Goal: Information Seeking & Learning: Learn about a topic

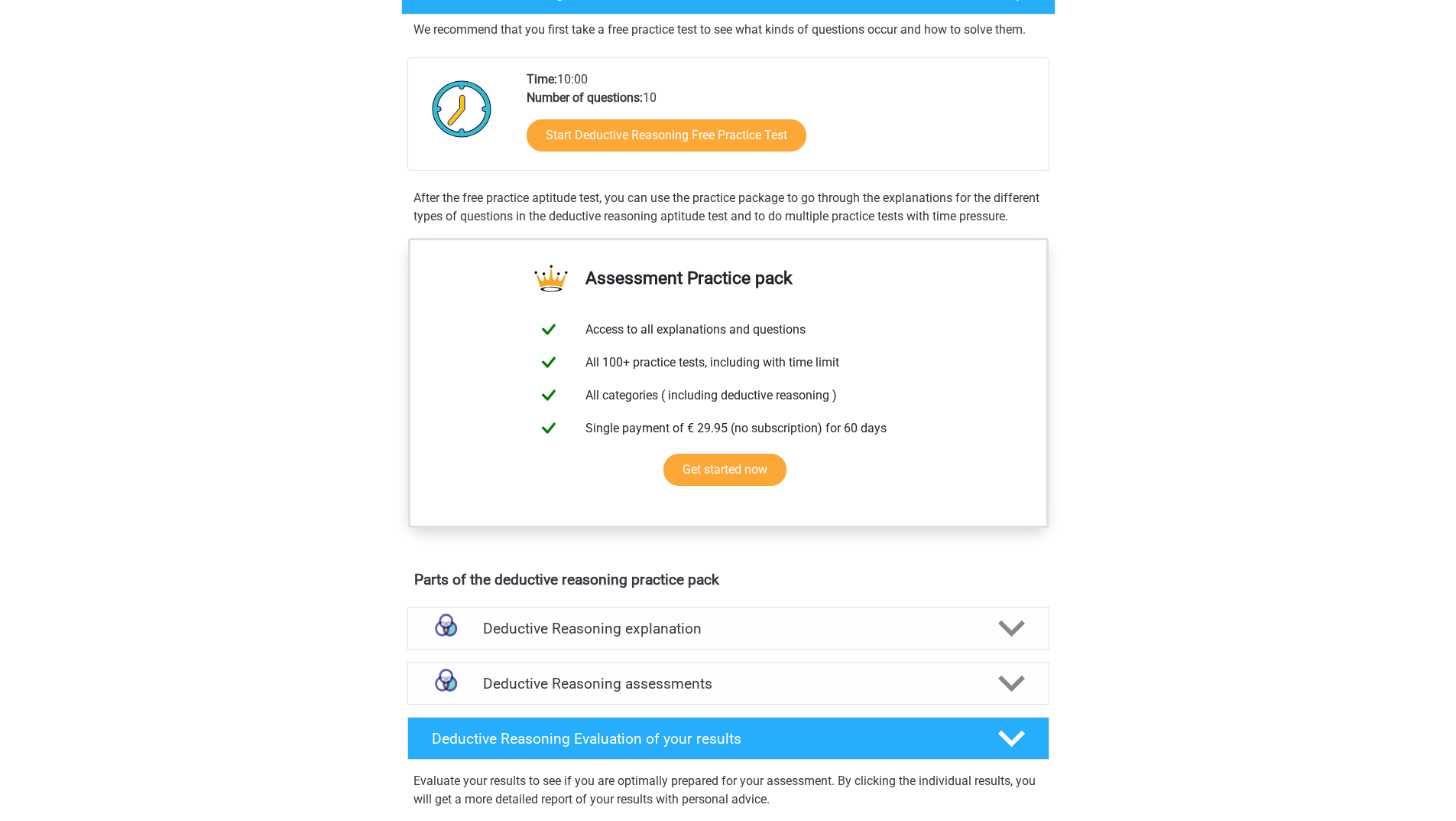
scroll to position [230, 0]
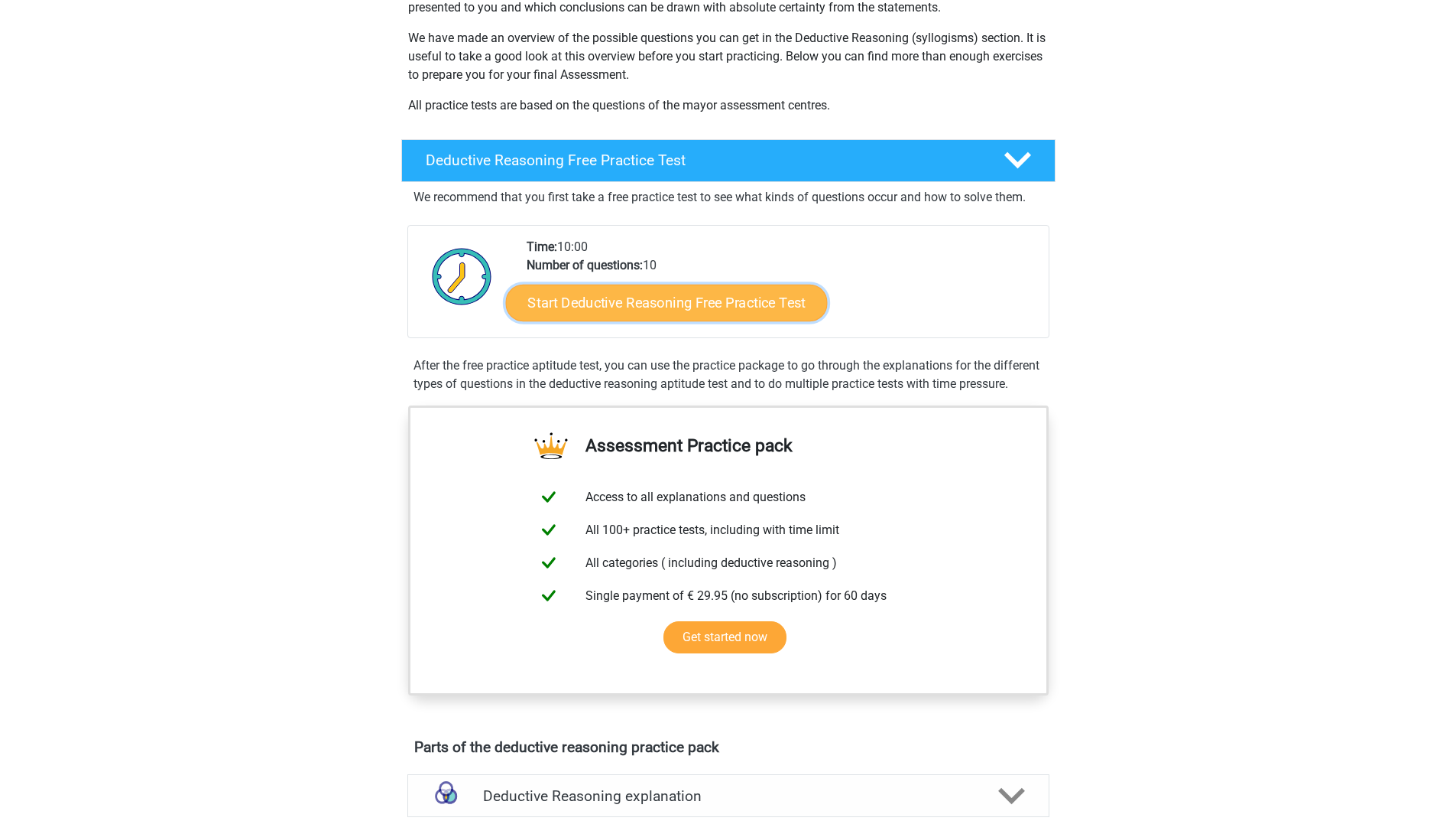
click at [697, 306] on link "Start Deductive Reasoning Free Practice Test" at bounding box center [665, 302] width 322 height 37
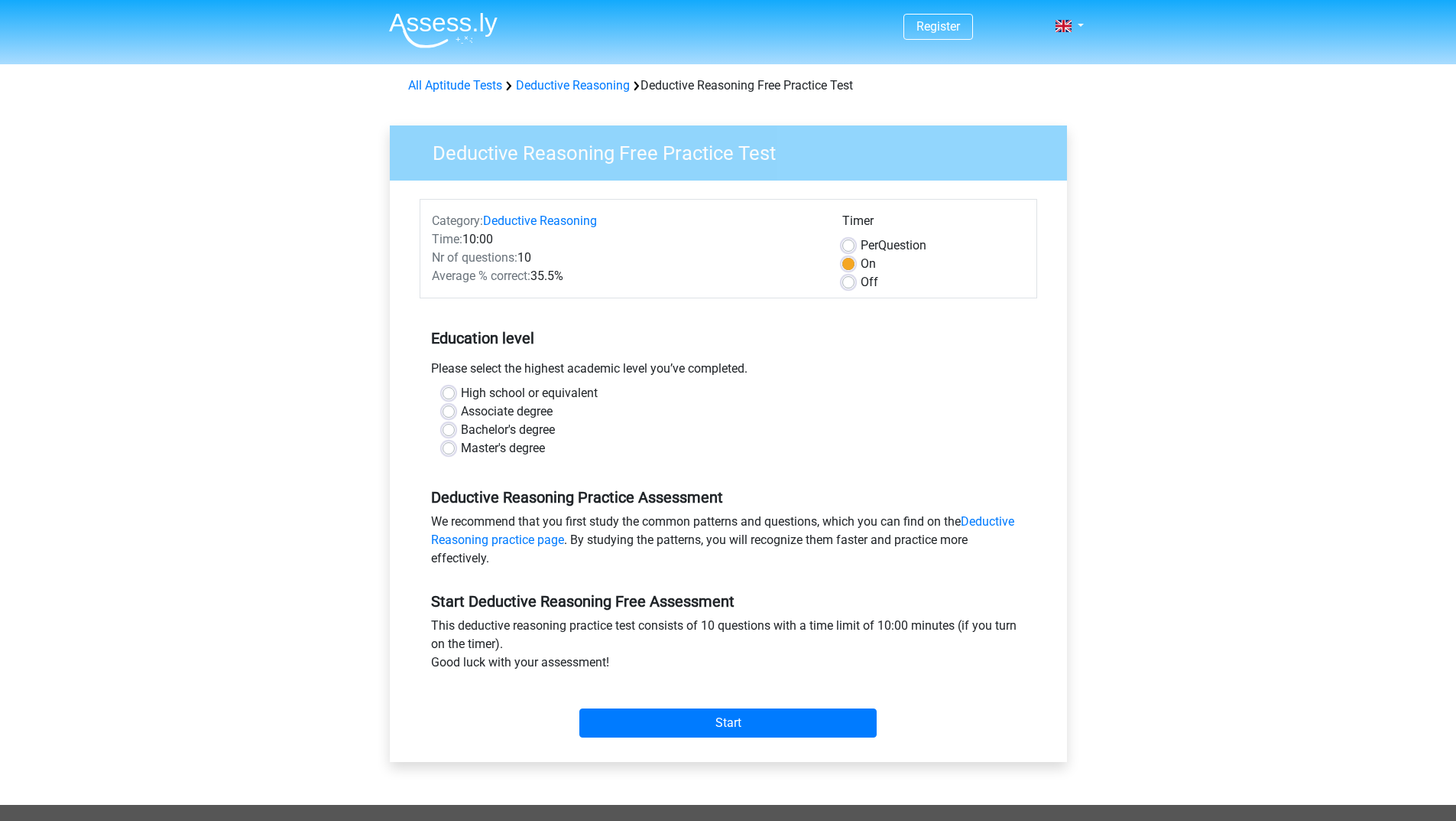
click at [461, 450] on label "Master's degree" at bounding box center [502, 447] width 84 height 18
click at [451, 450] on input "Master's degree" at bounding box center [448, 446] width 13 height 15
radio input "true"
click at [735, 722] on input "Start" at bounding box center [728, 722] width 297 height 29
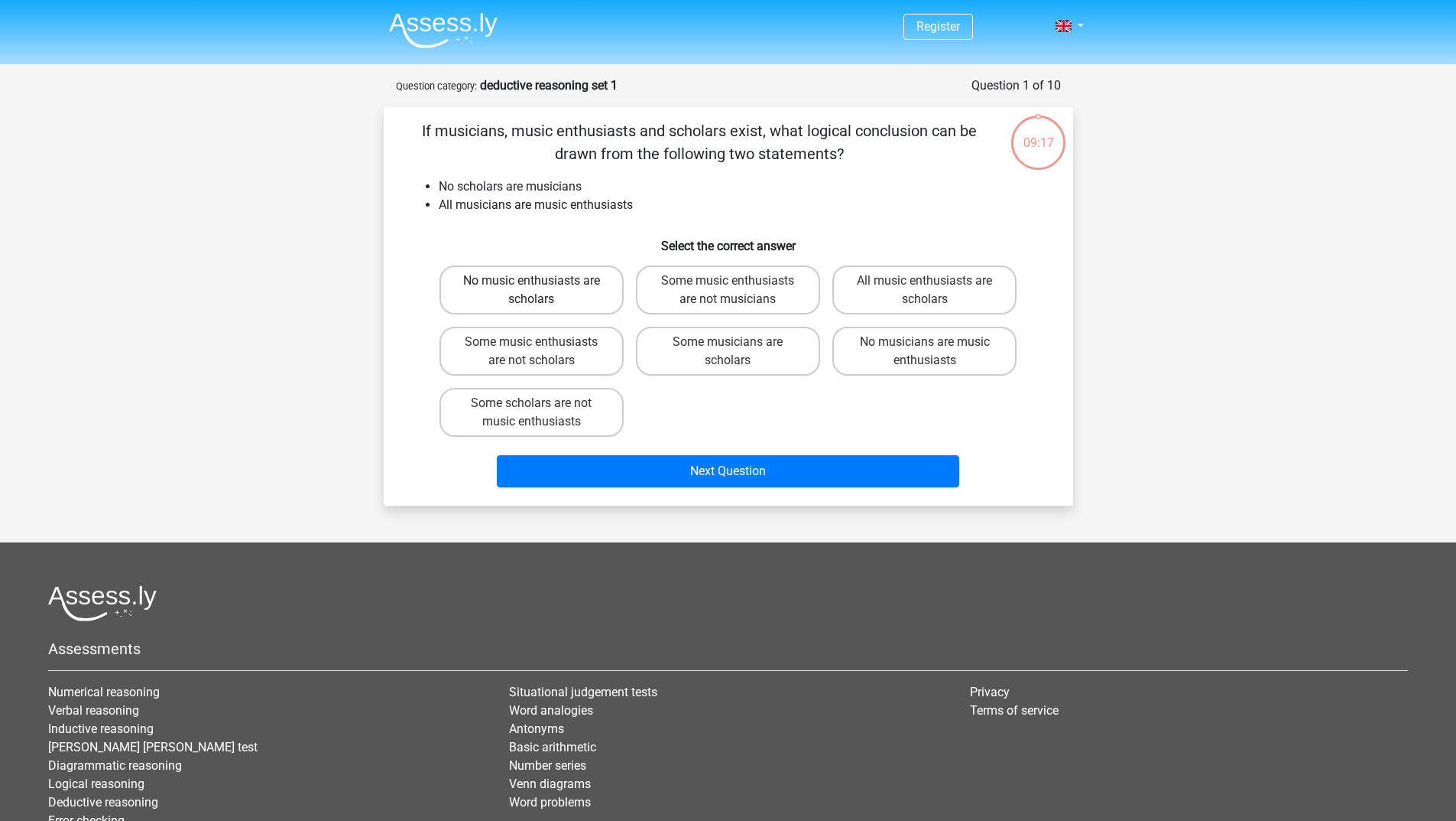
click at [574, 288] on label "No music enthusiasts are scholars" at bounding box center [531, 290] width 184 height 49
click at [542, 288] on input "No music enthusiasts are scholars" at bounding box center [536, 286] width 10 height 10
radio input "true"
click at [534, 365] on label "Some music enthusiasts are not scholars" at bounding box center [531, 351] width 184 height 49
click at [534, 352] on input "Some music enthusiasts are not scholars" at bounding box center [536, 347] width 10 height 10
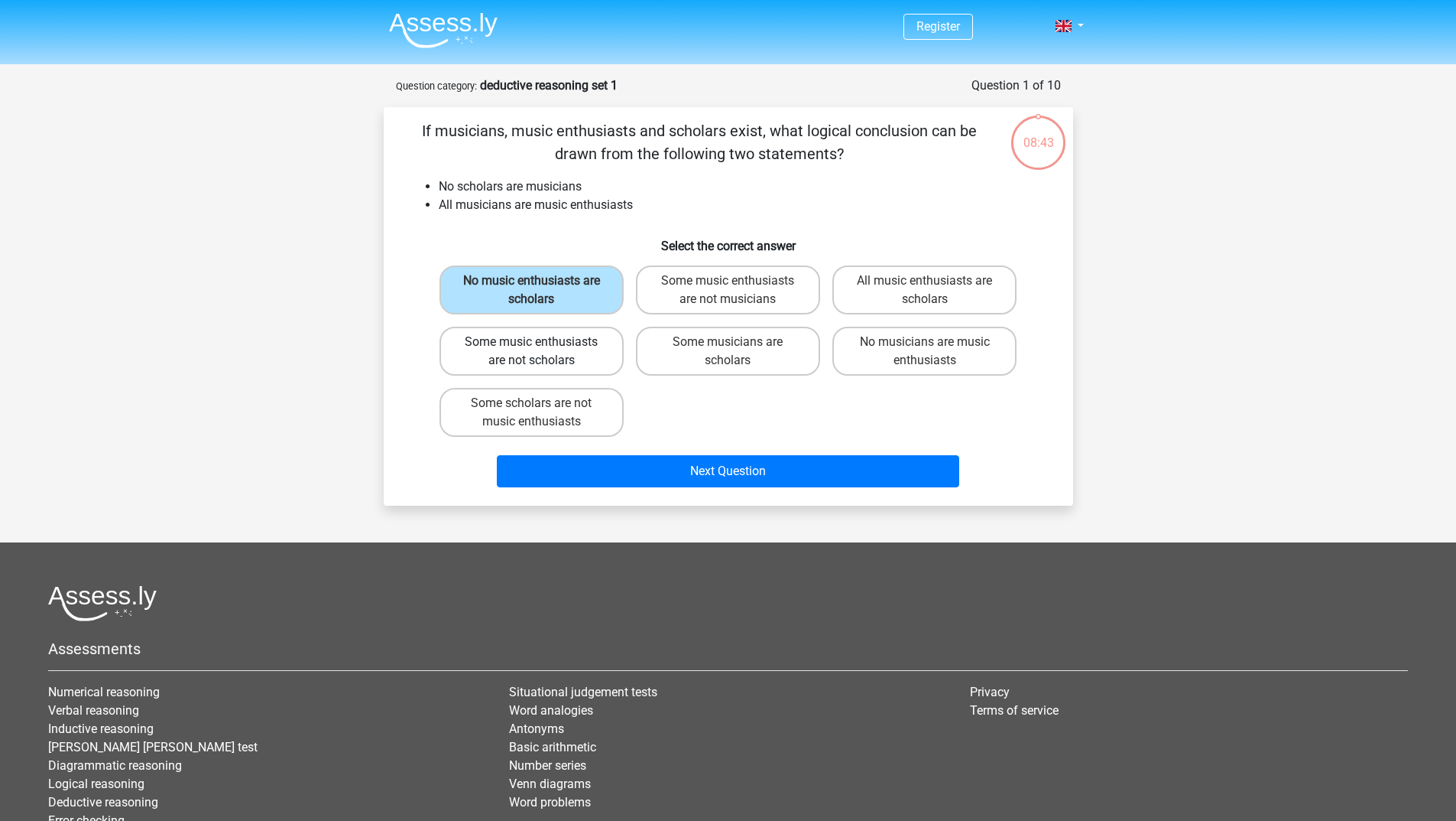
radio input "true"
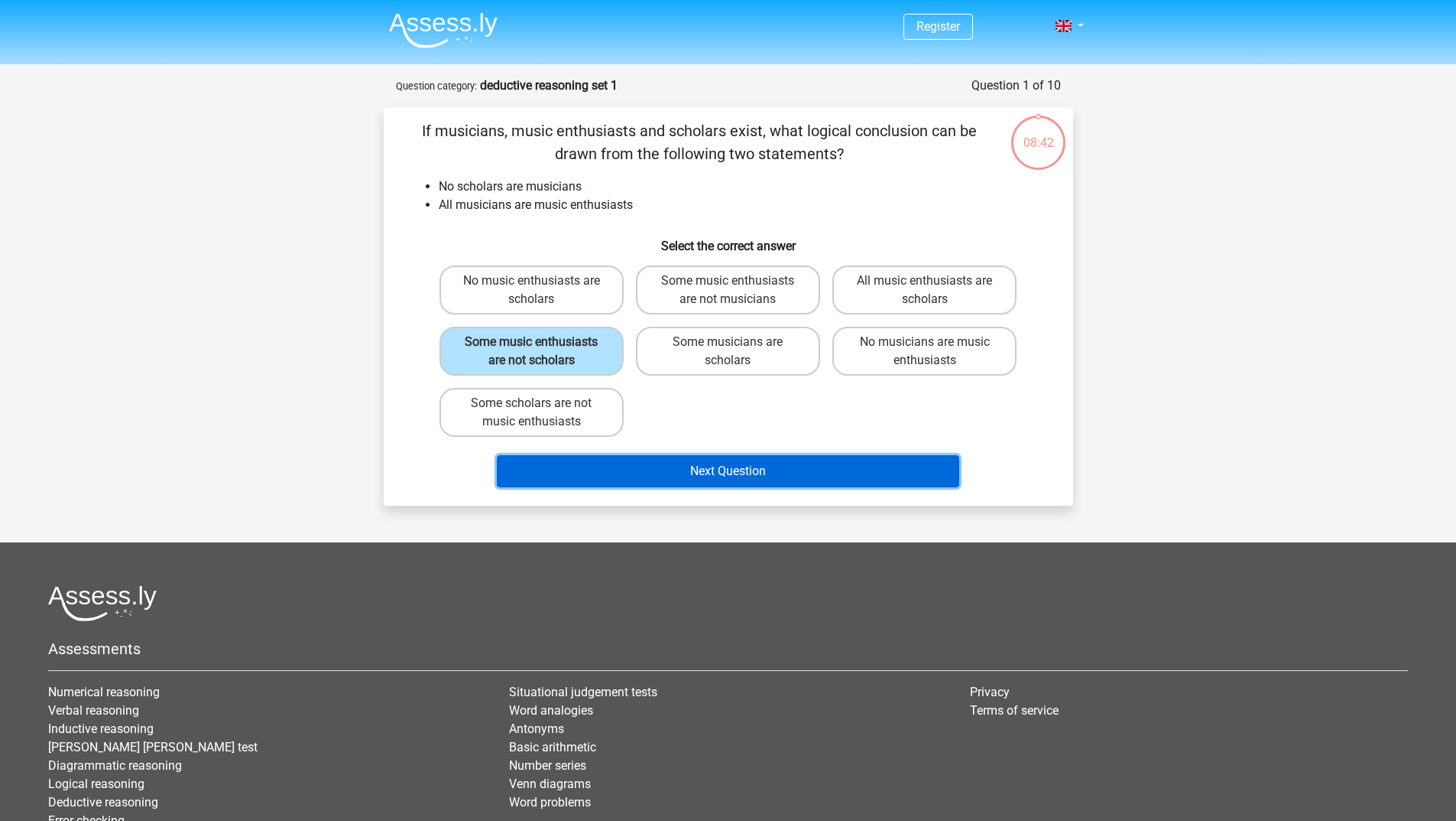
click at [722, 475] on button "Next Question" at bounding box center [728, 470] width 462 height 32
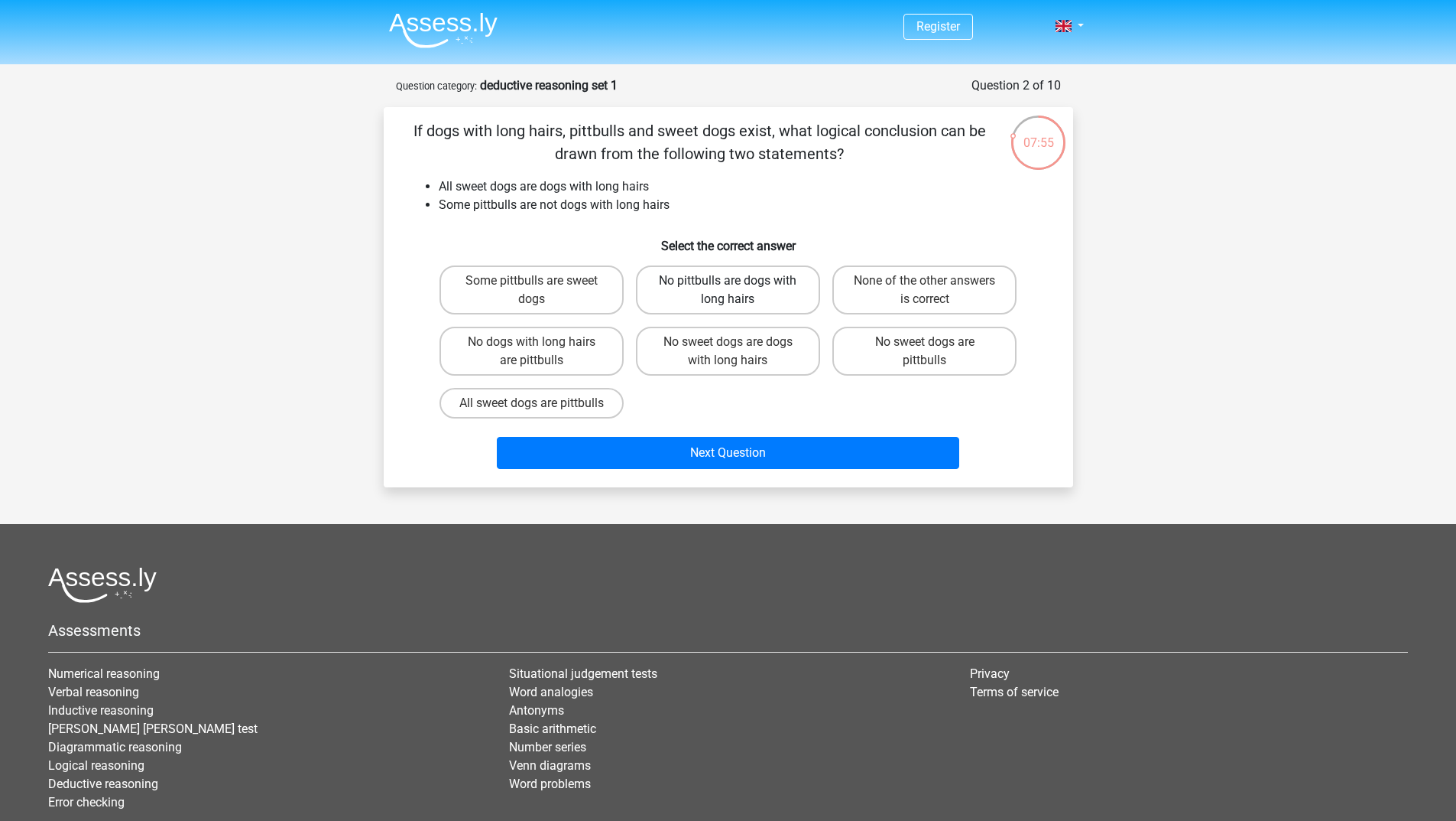
click at [751, 288] on label "No pittbulls are dogs with long hairs" at bounding box center [728, 290] width 184 height 49
click at [738, 288] on input "No pittbulls are dogs with long hairs" at bounding box center [733, 286] width 10 height 10
radio input "true"
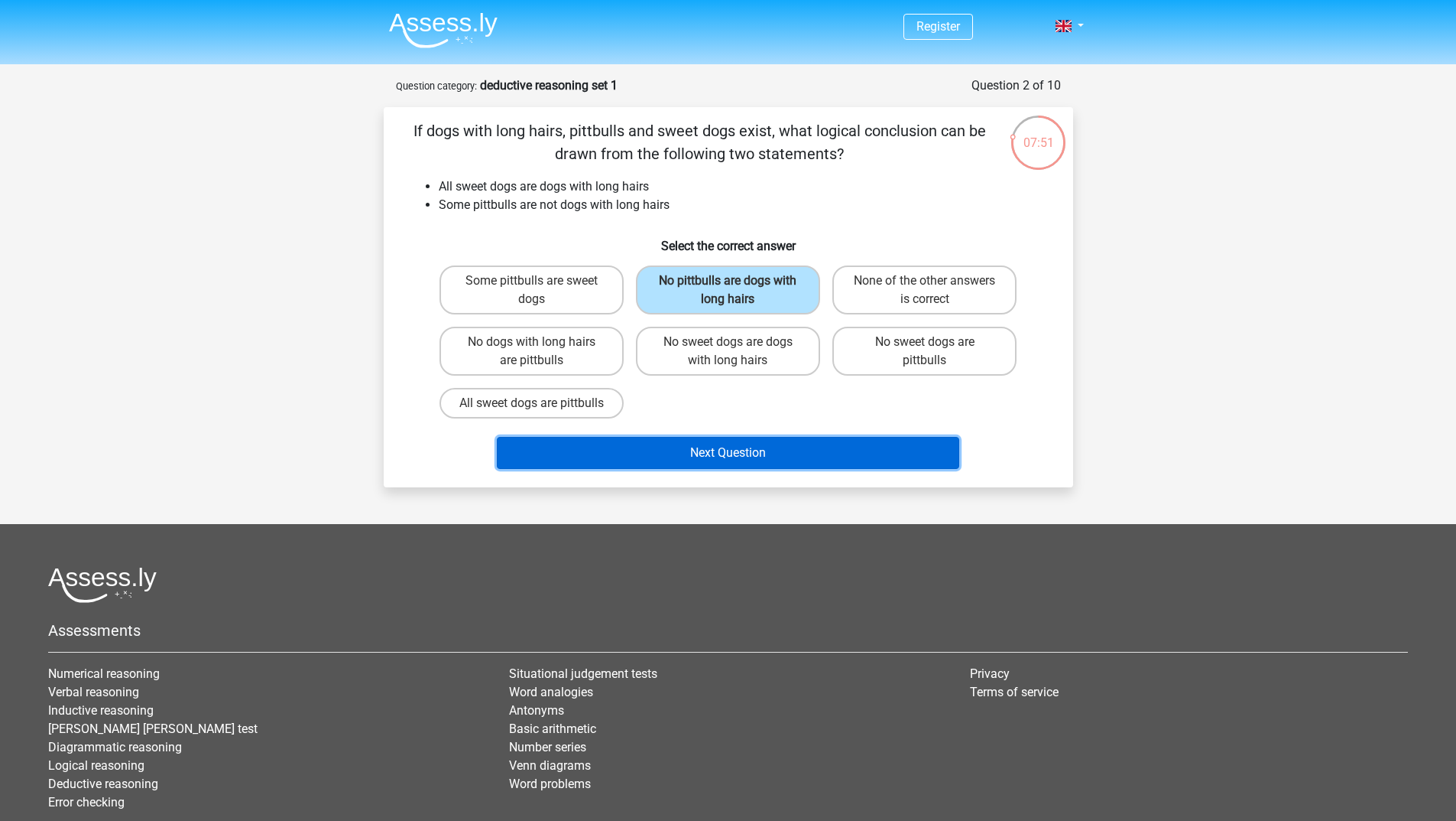
click at [725, 468] on button "Next Question" at bounding box center [728, 452] width 462 height 32
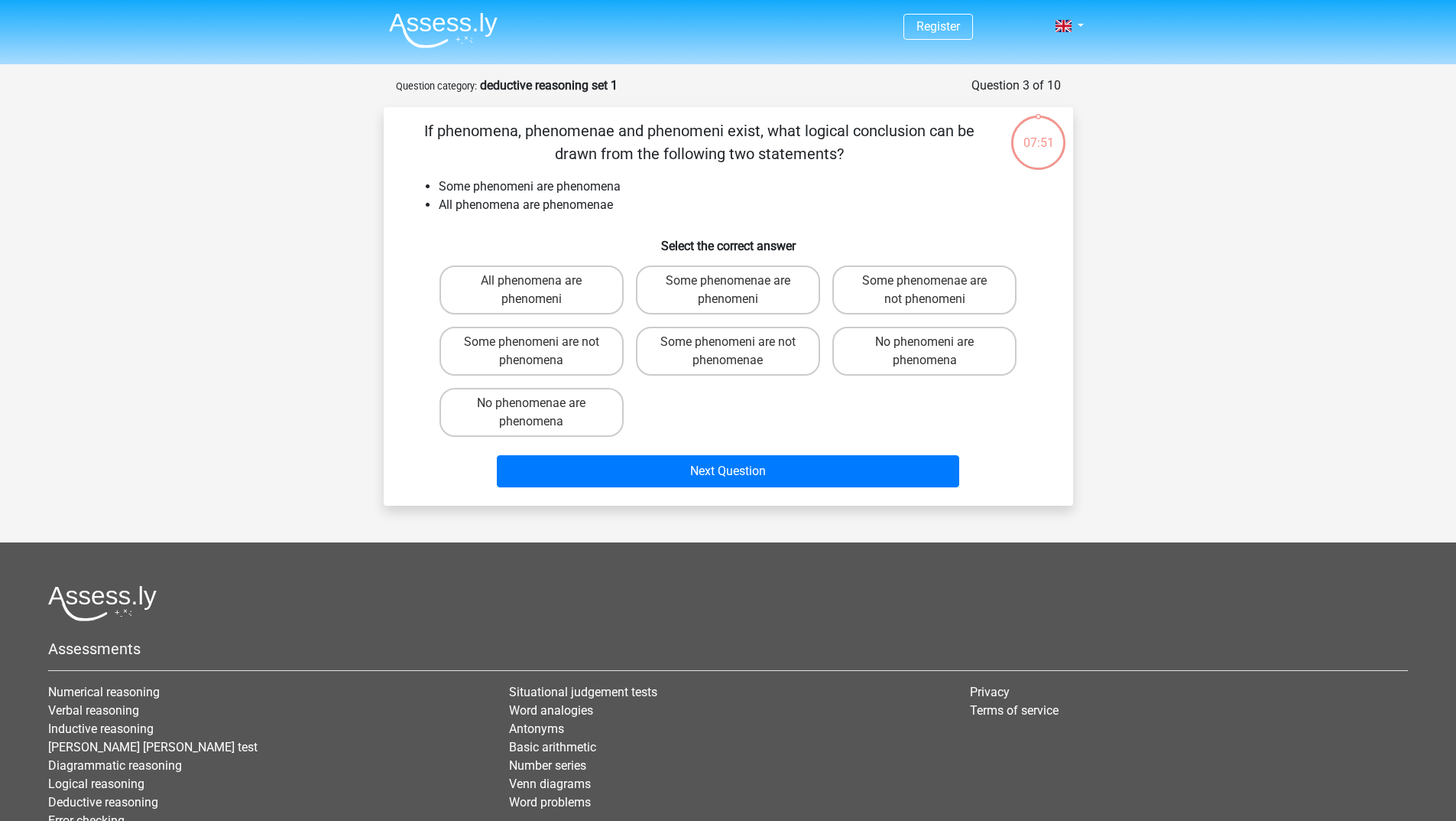
scroll to position [76, 0]
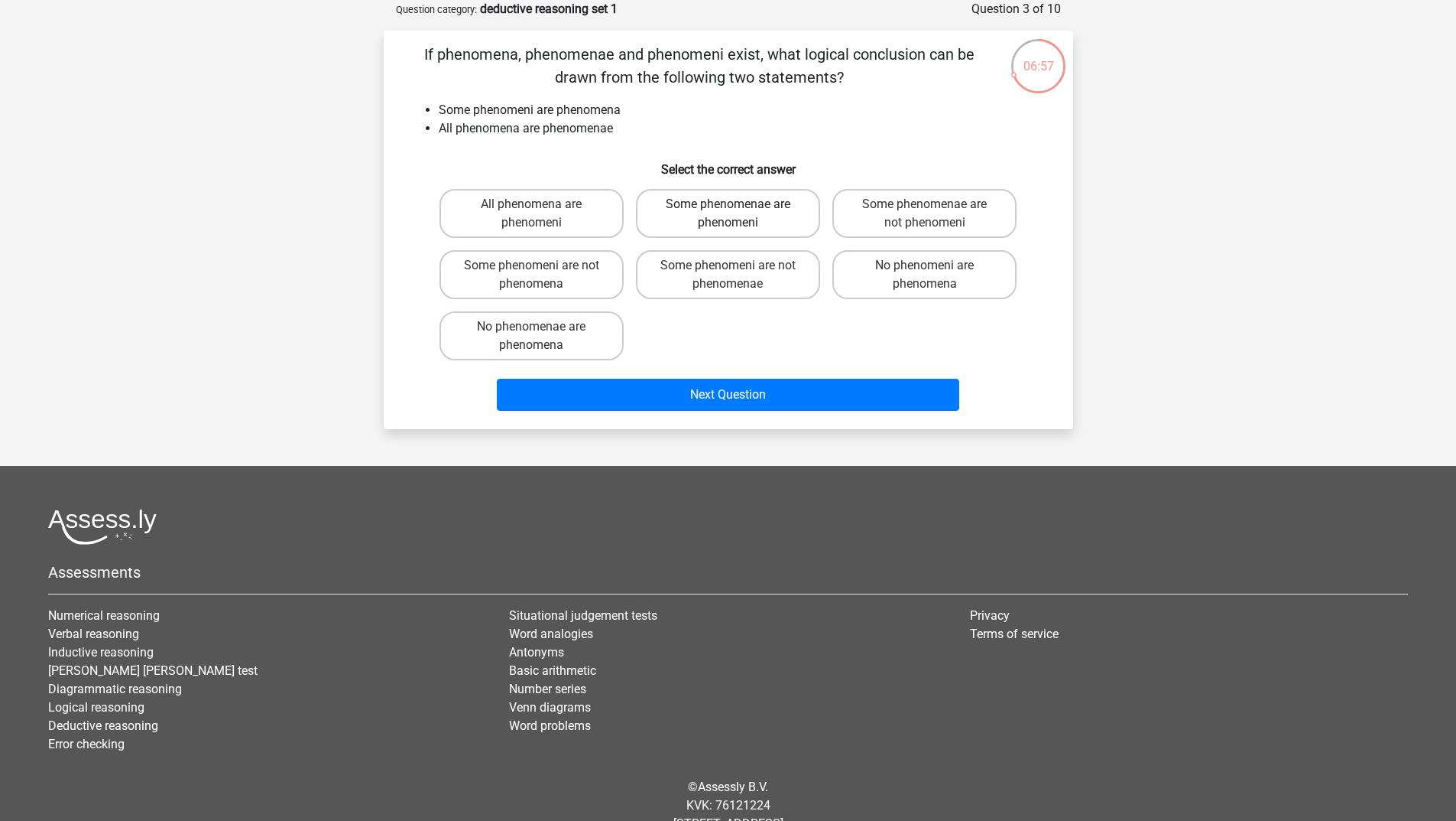
click at [764, 216] on label "Some phenomenae are phenomeni" at bounding box center [728, 213] width 184 height 49
click at [738, 214] on input "Some phenomenae are phenomeni" at bounding box center [733, 209] width 10 height 10
radio input "true"
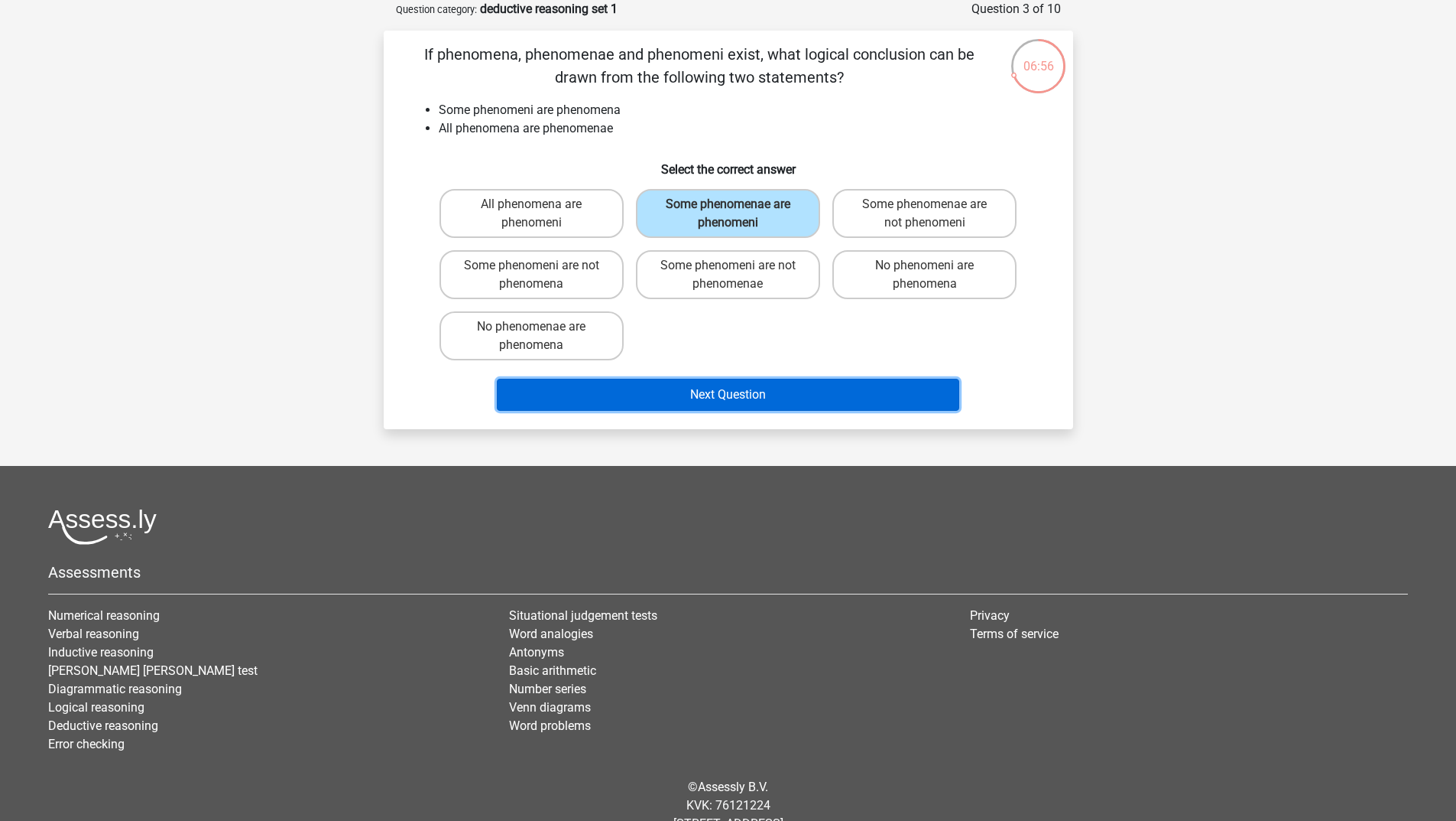
click at [744, 391] on button "Next Question" at bounding box center [728, 394] width 462 height 32
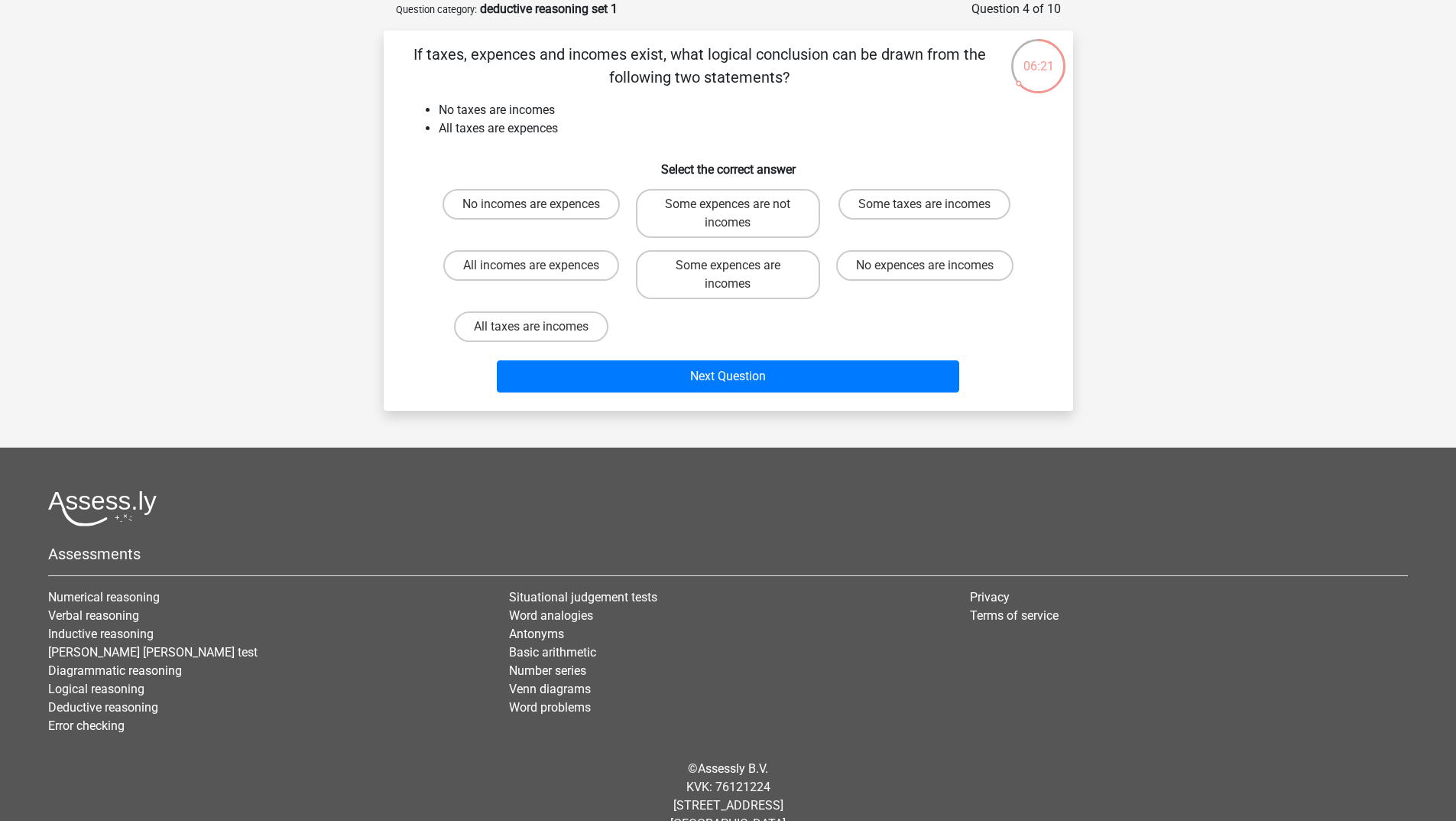
click at [734, 206] on input "Some expences are not incomes" at bounding box center [733, 209] width 10 height 10
radio input "true"
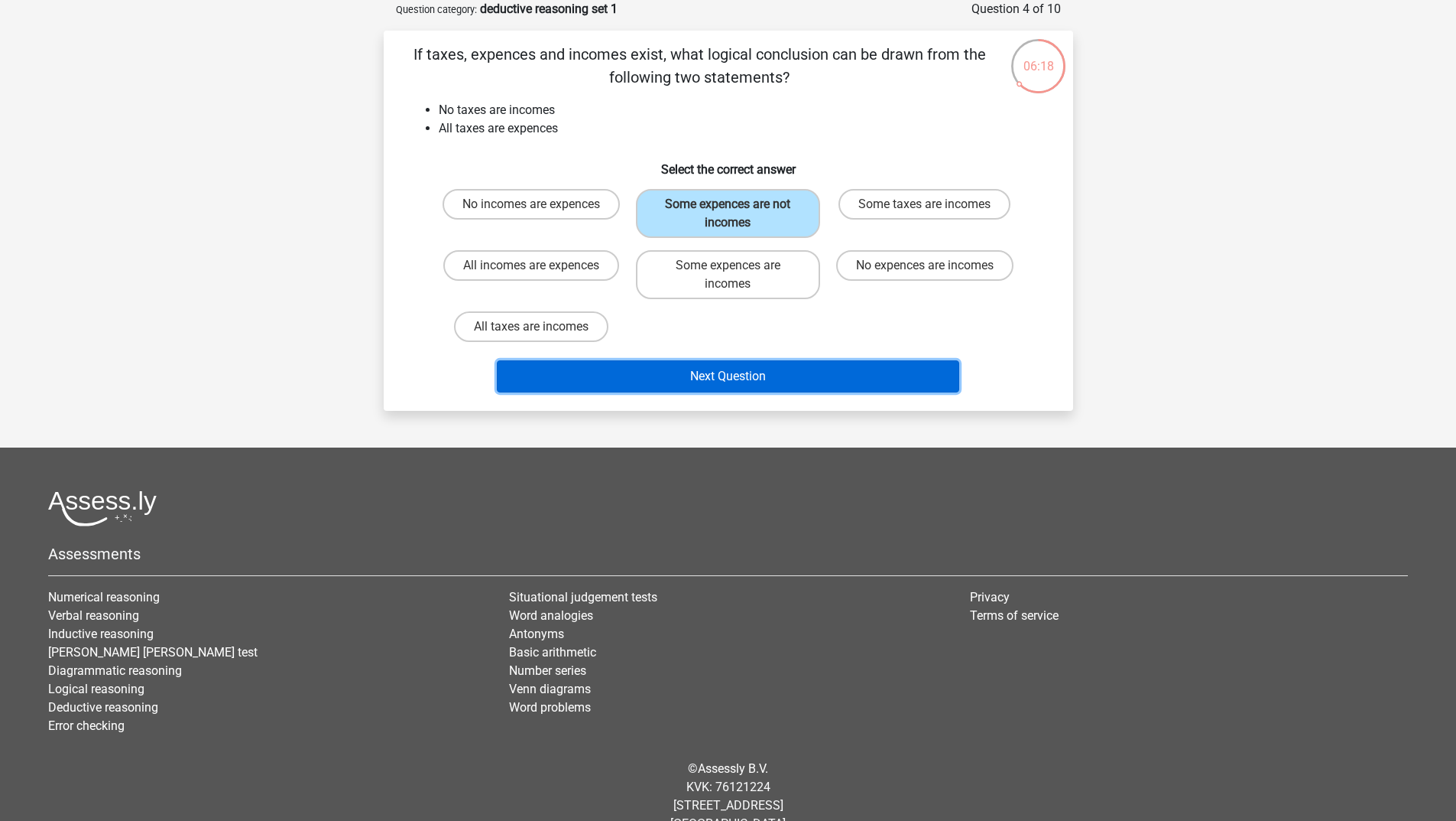
click at [740, 382] on button "Next Question" at bounding box center [728, 376] width 462 height 32
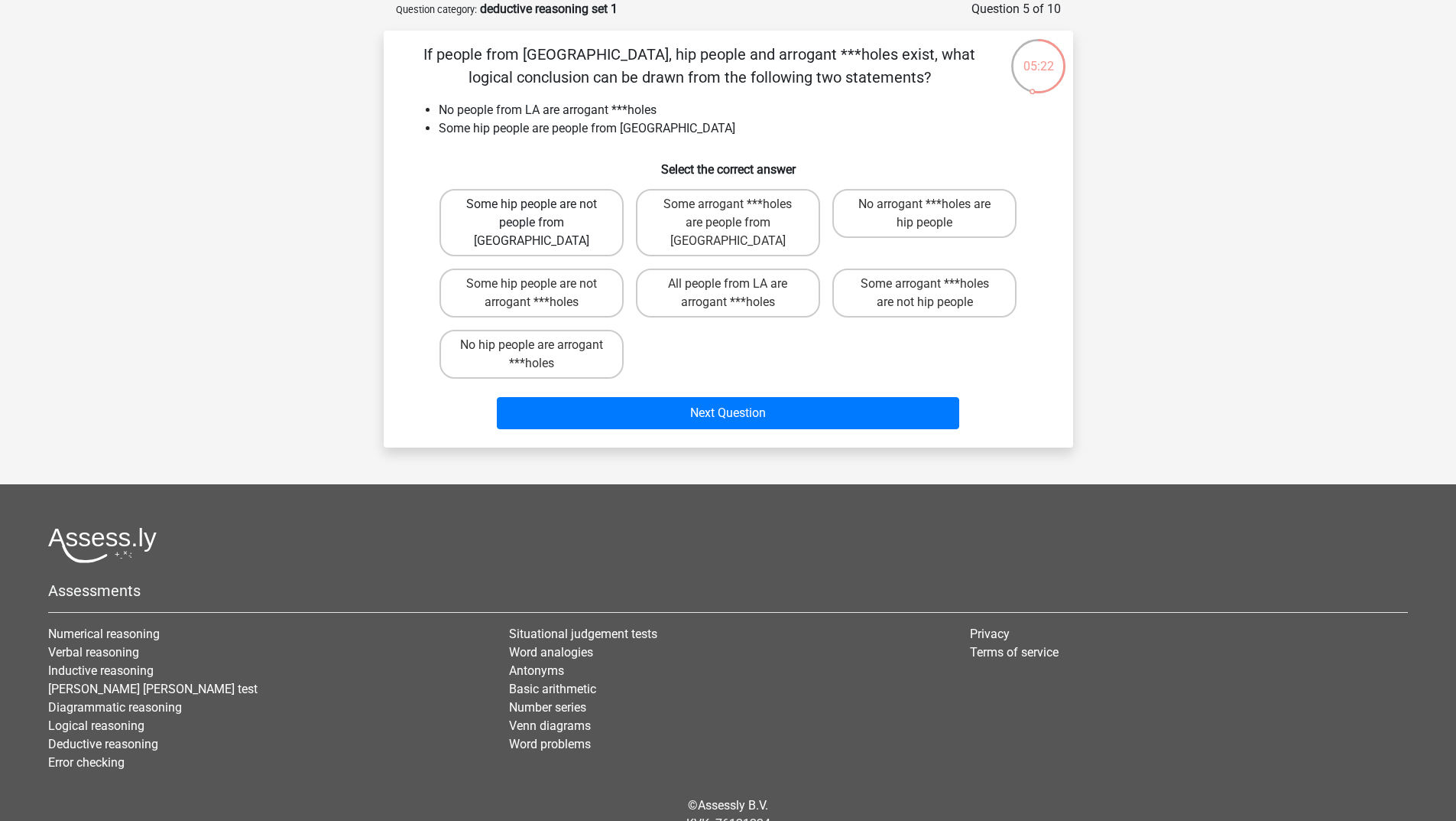
click at [550, 219] on label "Some hip people are not people from LA" at bounding box center [531, 223] width 184 height 68
click at [542, 214] on input "Some hip people are not people from LA" at bounding box center [536, 209] width 10 height 10
radio input "true"
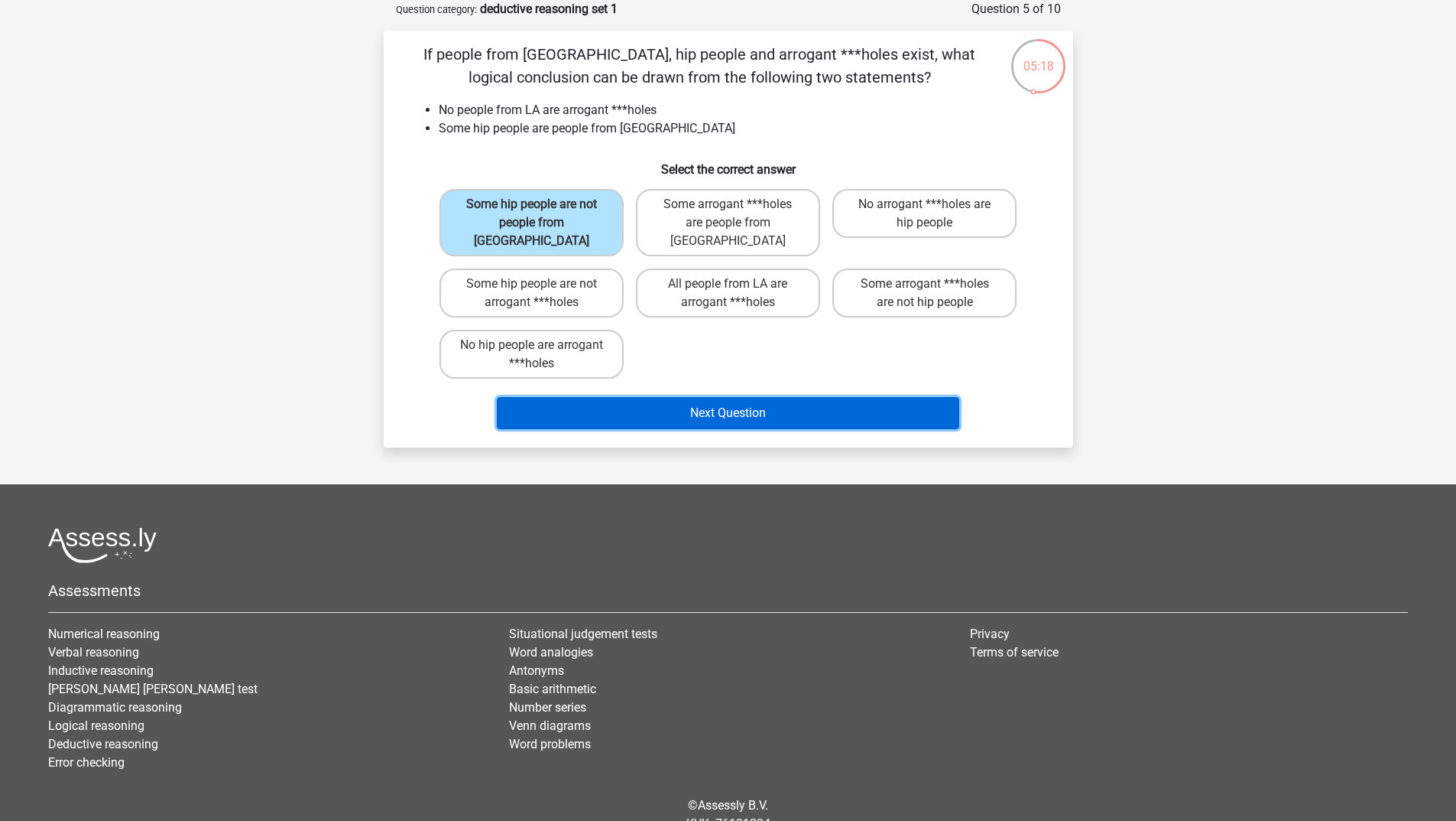
click at [722, 397] on button "Next Question" at bounding box center [728, 412] width 462 height 32
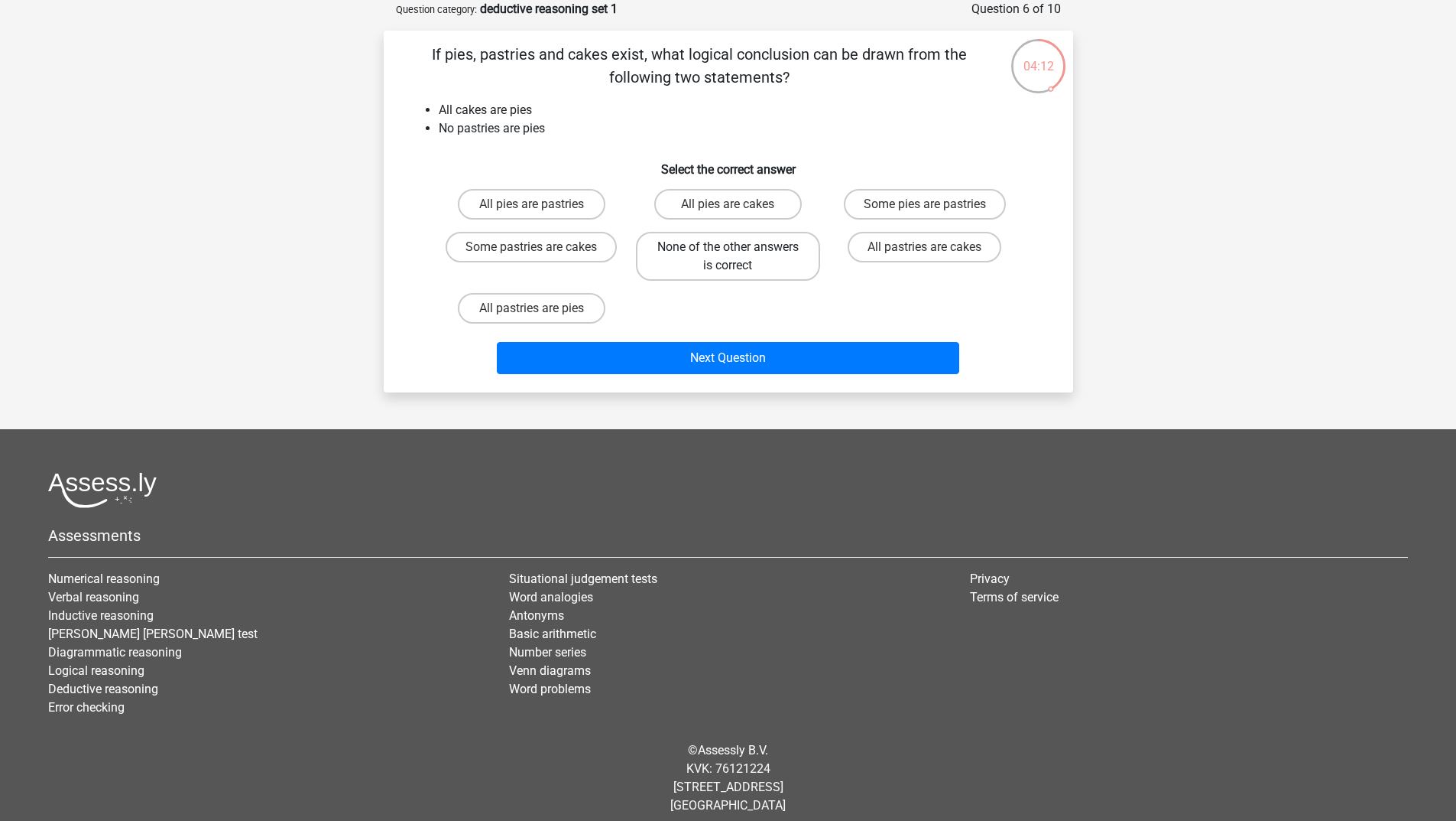
click at [752, 257] on label "None of the other answers is correct" at bounding box center [728, 256] width 184 height 49
click at [738, 257] on input "None of the other answers is correct" at bounding box center [733, 252] width 10 height 10
radio input "true"
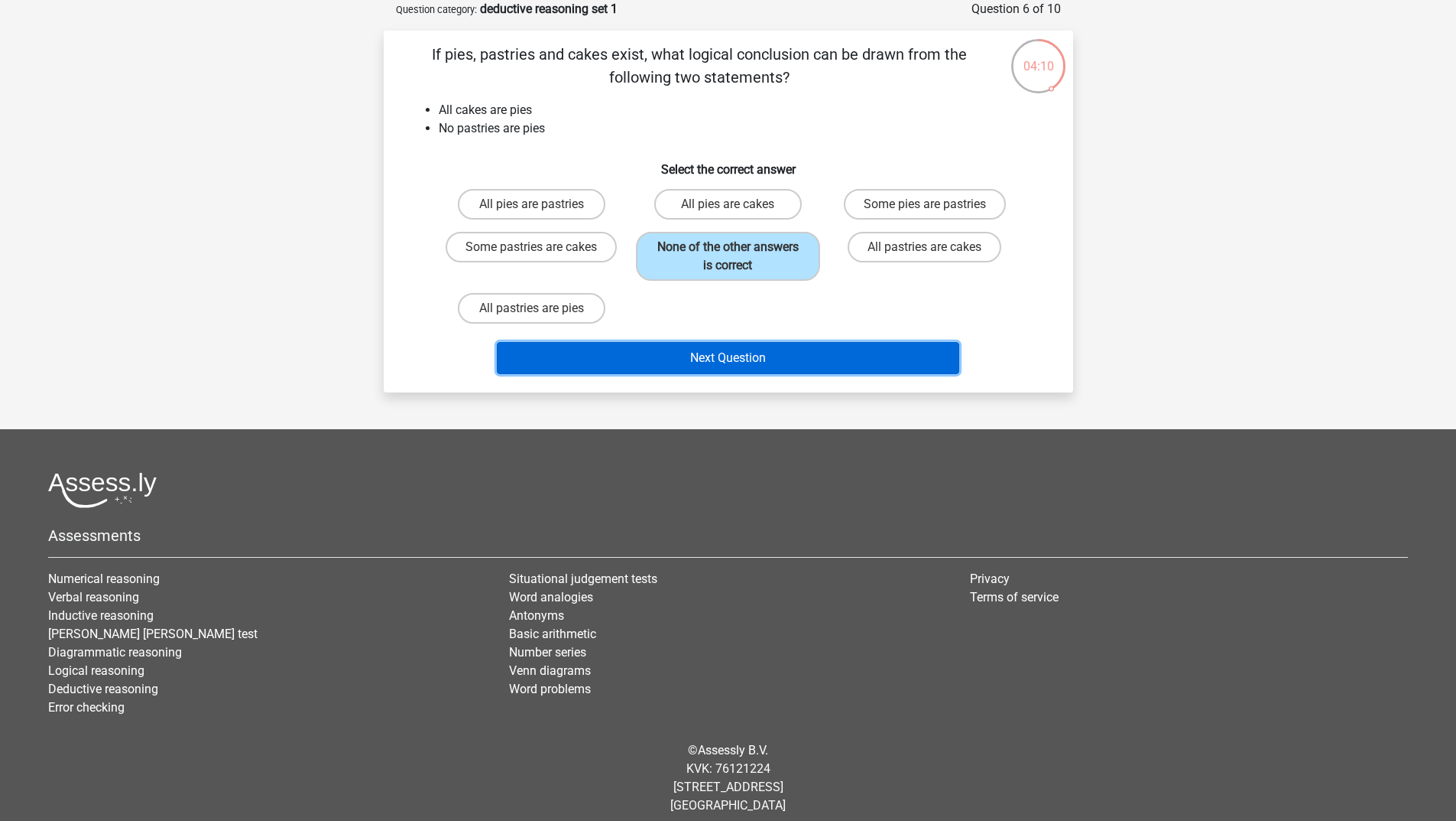
click at [725, 358] on button "Next Question" at bounding box center [728, 357] width 462 height 32
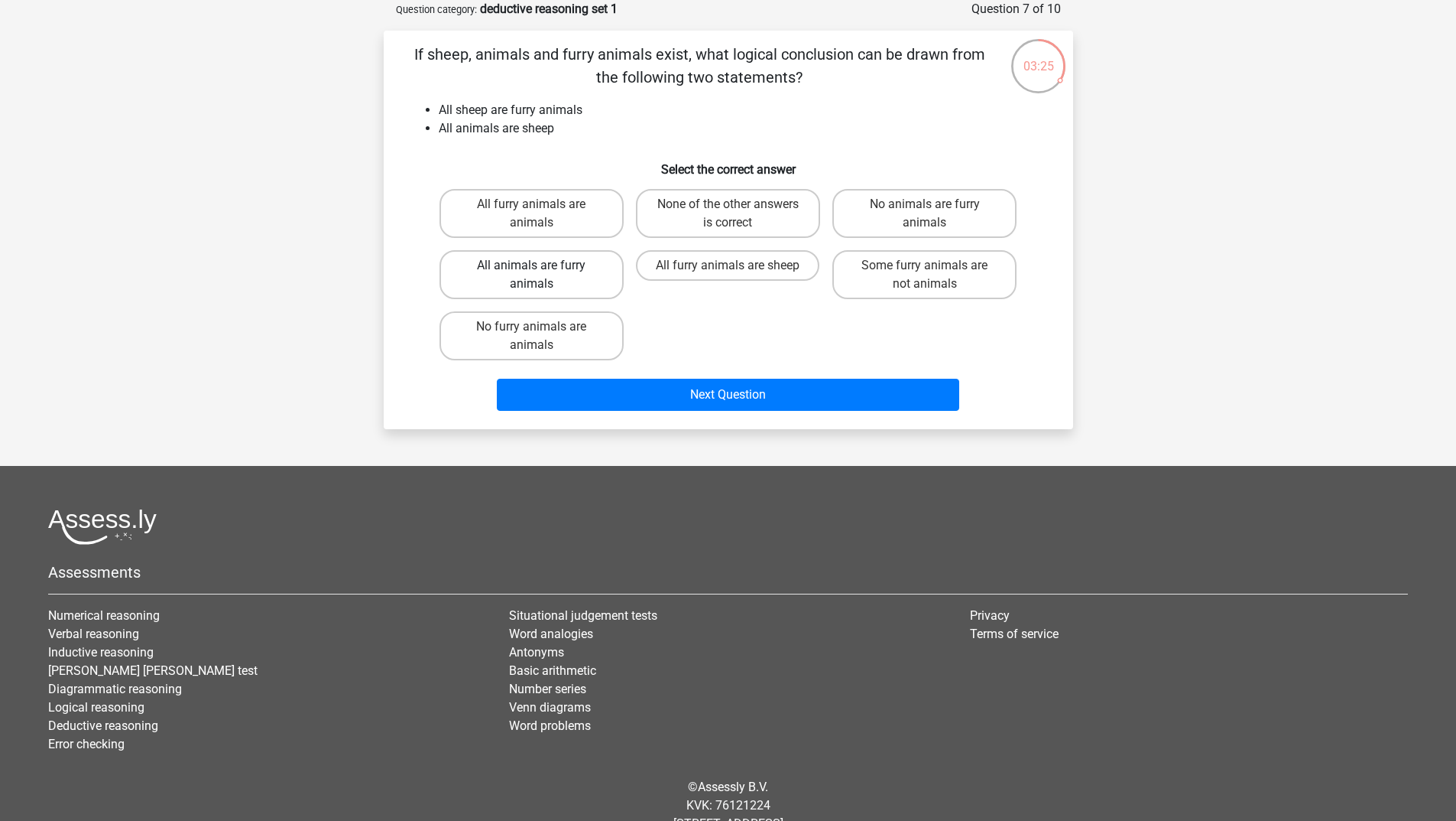
click at [578, 269] on label "All animals are furry animals" at bounding box center [531, 274] width 184 height 49
click at [542, 269] on input "All animals are furry animals" at bounding box center [536, 270] width 10 height 10
radio input "true"
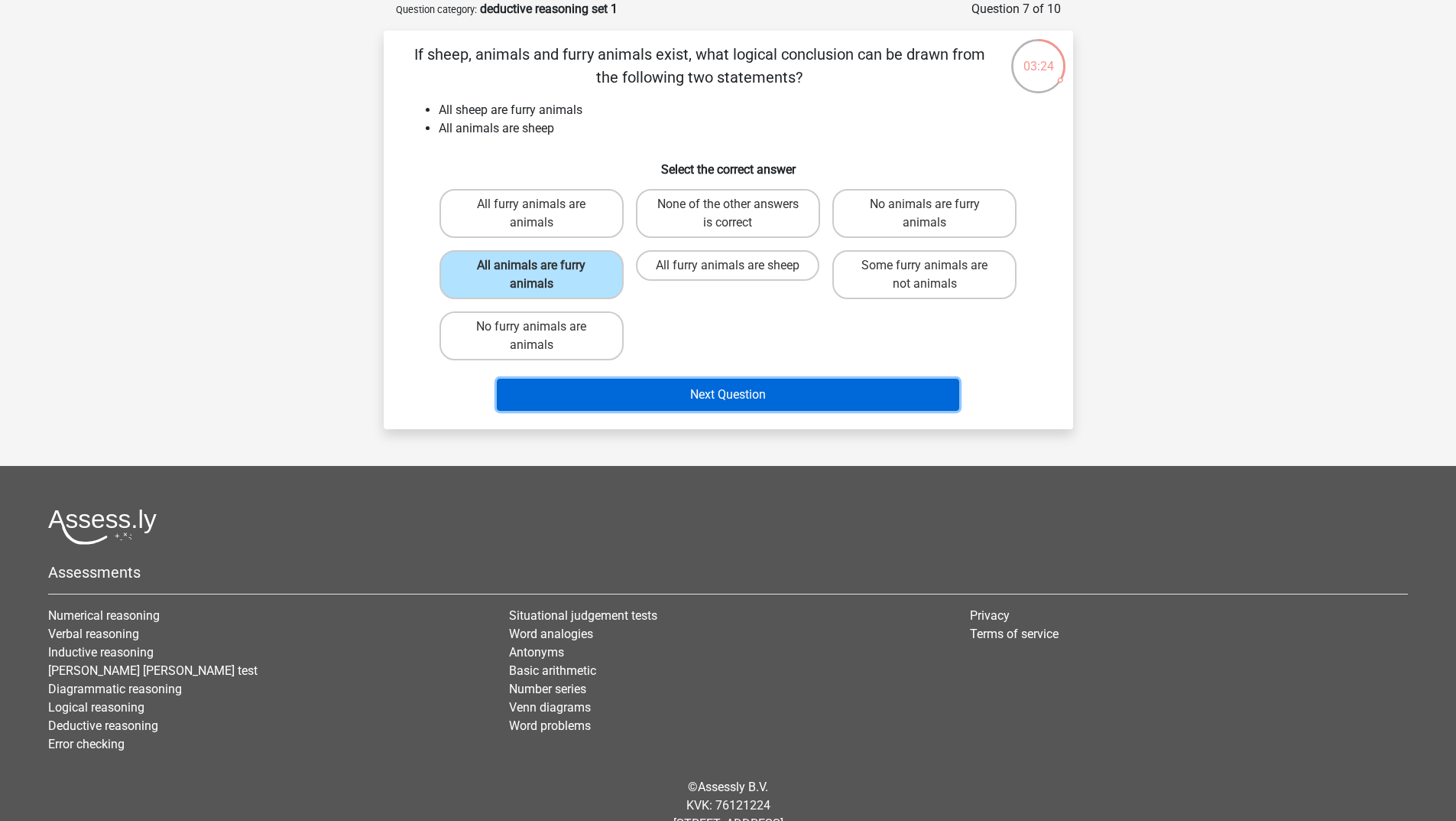
click at [706, 401] on button "Next Question" at bounding box center [728, 394] width 462 height 32
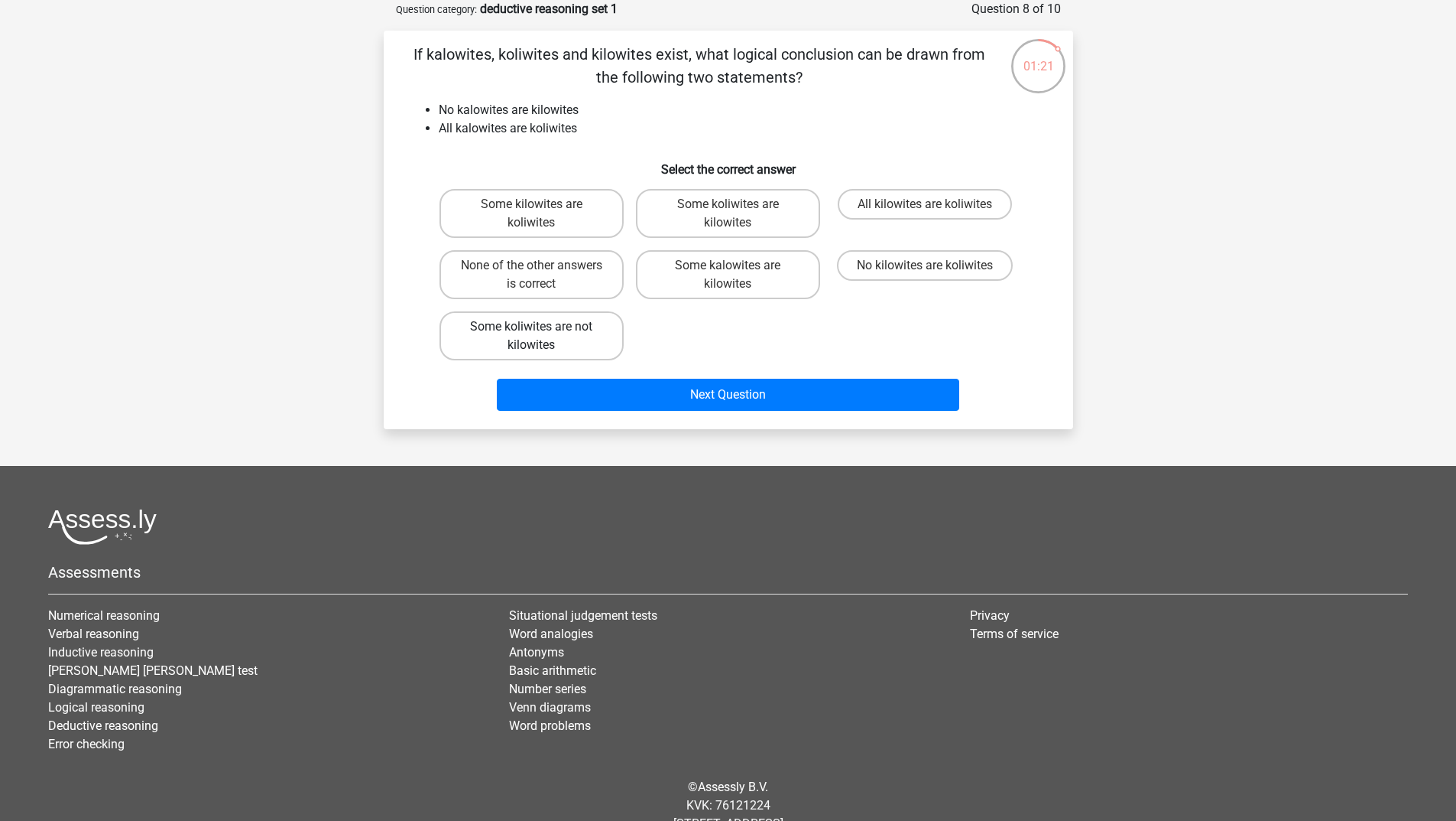
click at [543, 340] on label "Some koliwites are not kilowites" at bounding box center [531, 335] width 184 height 49
click at [542, 336] on input "Some koliwites are not kilowites" at bounding box center [536, 331] width 10 height 10
radio input "true"
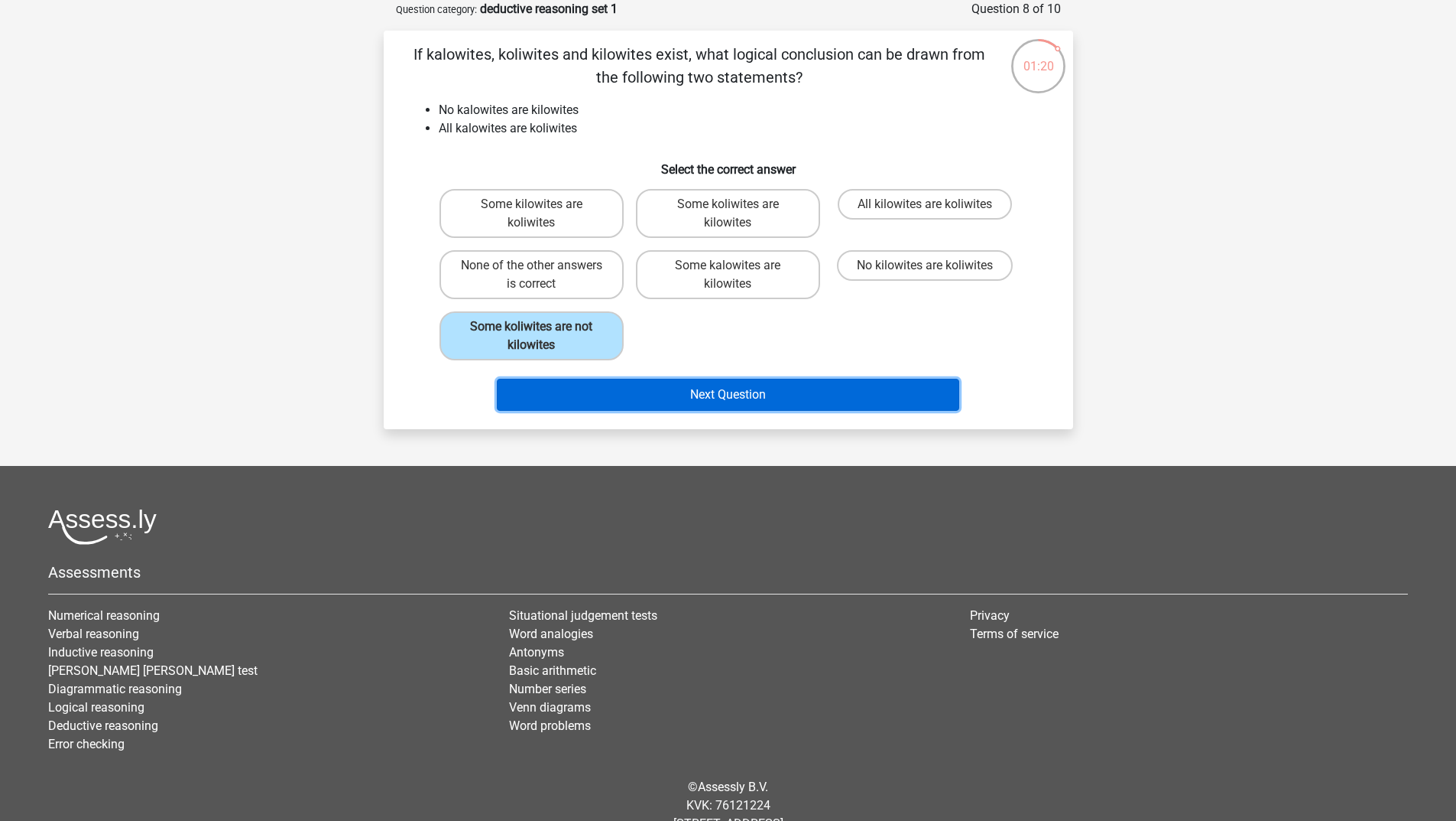
click at [715, 399] on button "Next Question" at bounding box center [728, 394] width 462 height 32
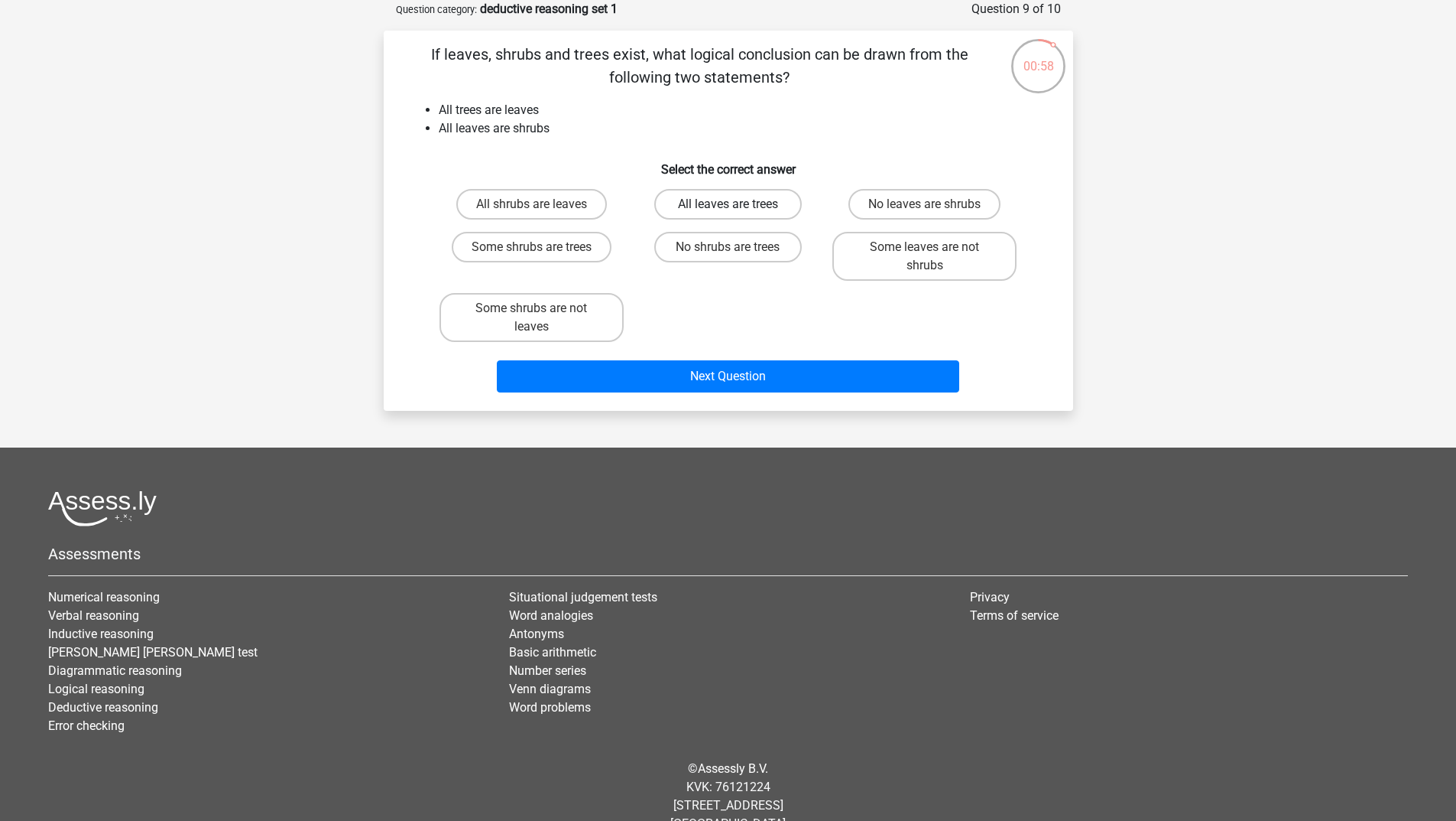
click at [750, 208] on label "All leaves are trees" at bounding box center [728, 205] width 148 height 31
click at [738, 208] on input "All leaves are trees" at bounding box center [733, 209] width 10 height 10
radio input "true"
click at [556, 206] on label "All shrubs are leaves" at bounding box center [532, 205] width 151 height 31
click at [542, 206] on input "All shrubs are leaves" at bounding box center [536, 209] width 10 height 10
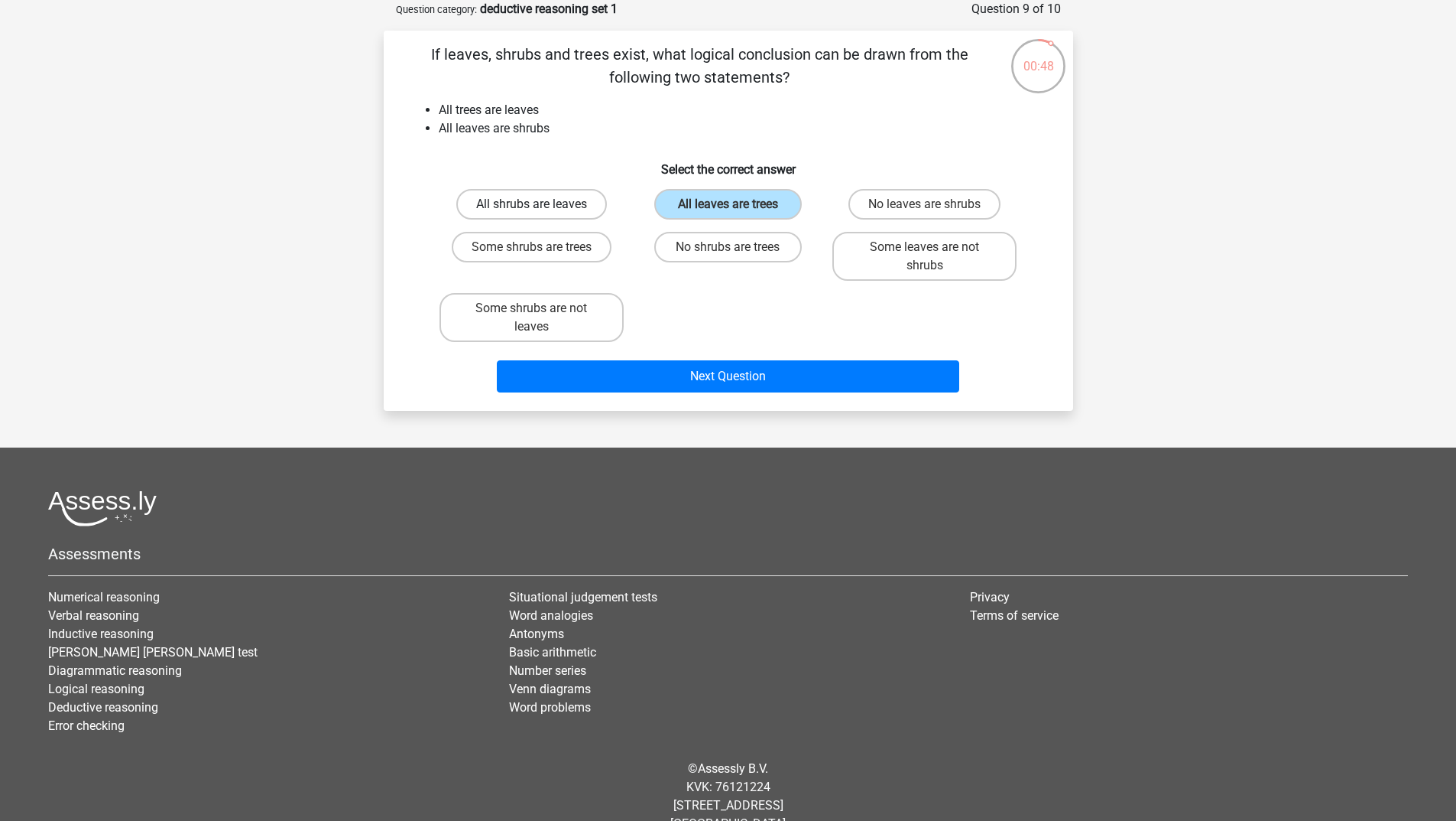
radio input "true"
click at [923, 268] on label "Some leaves are not shrubs" at bounding box center [924, 256] width 184 height 49
click at [925, 257] on input "Some leaves are not shrubs" at bounding box center [930, 252] width 10 height 10
radio input "true"
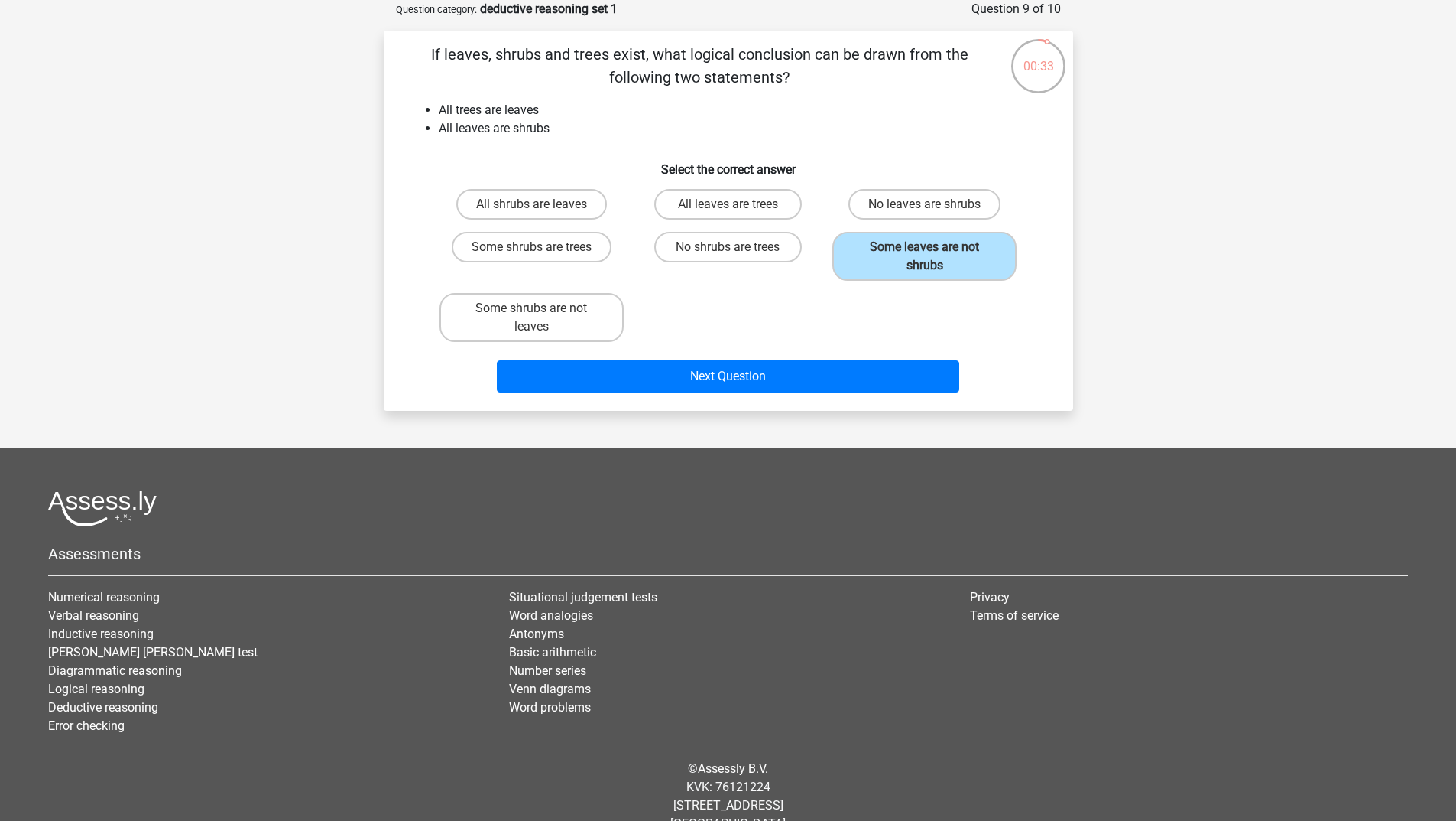
click at [537, 251] on input "Some shrubs are trees" at bounding box center [536, 252] width 10 height 10
radio input "true"
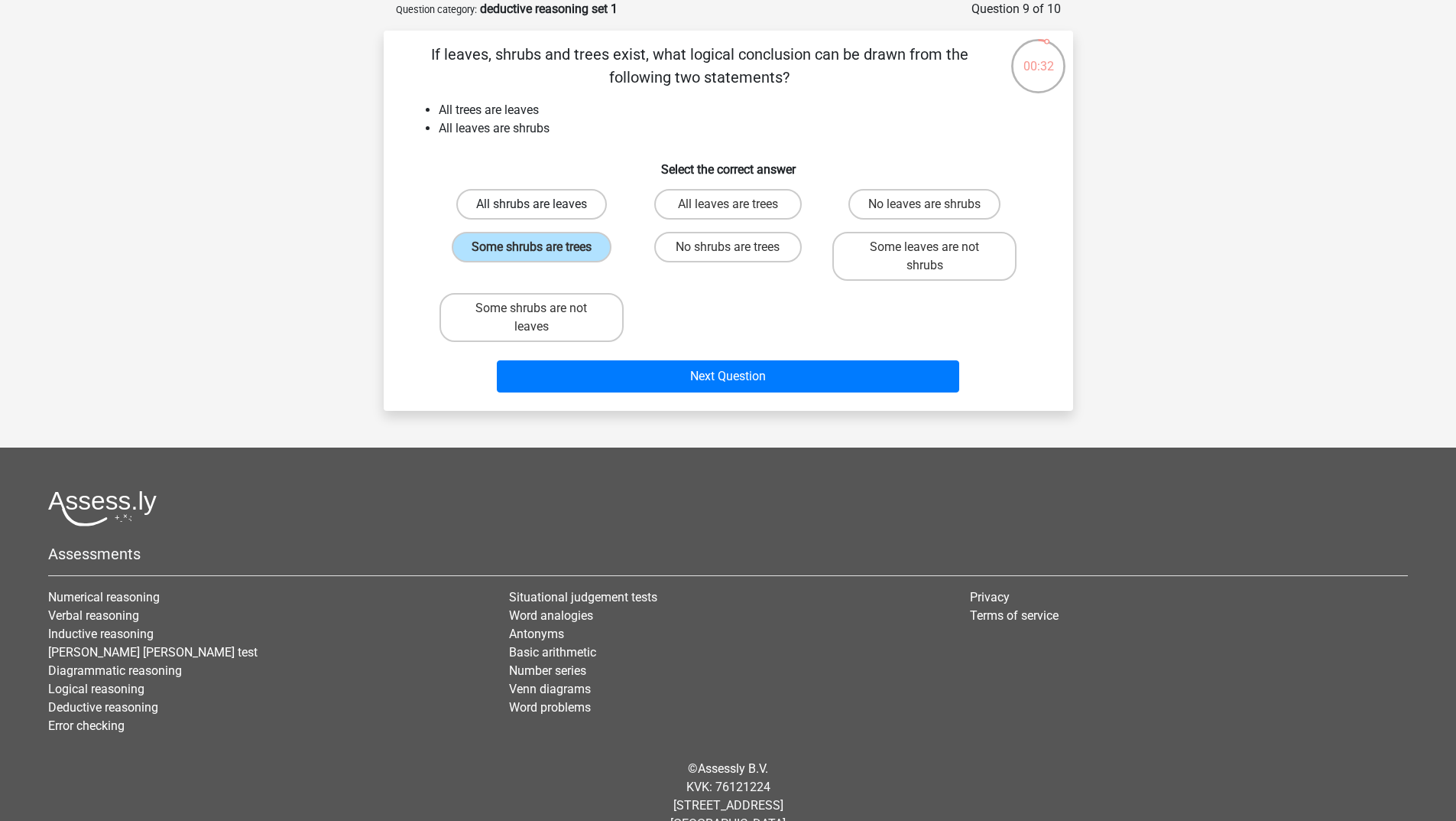
click at [562, 208] on label "All shrubs are leaves" at bounding box center [532, 205] width 151 height 31
click at [542, 208] on input "All shrubs are leaves" at bounding box center [536, 209] width 10 height 10
radio input "true"
click at [538, 299] on label "Some shrubs are not leaves" at bounding box center [531, 317] width 184 height 49
click at [538, 308] on input "Some shrubs are not leaves" at bounding box center [536, 313] width 10 height 10
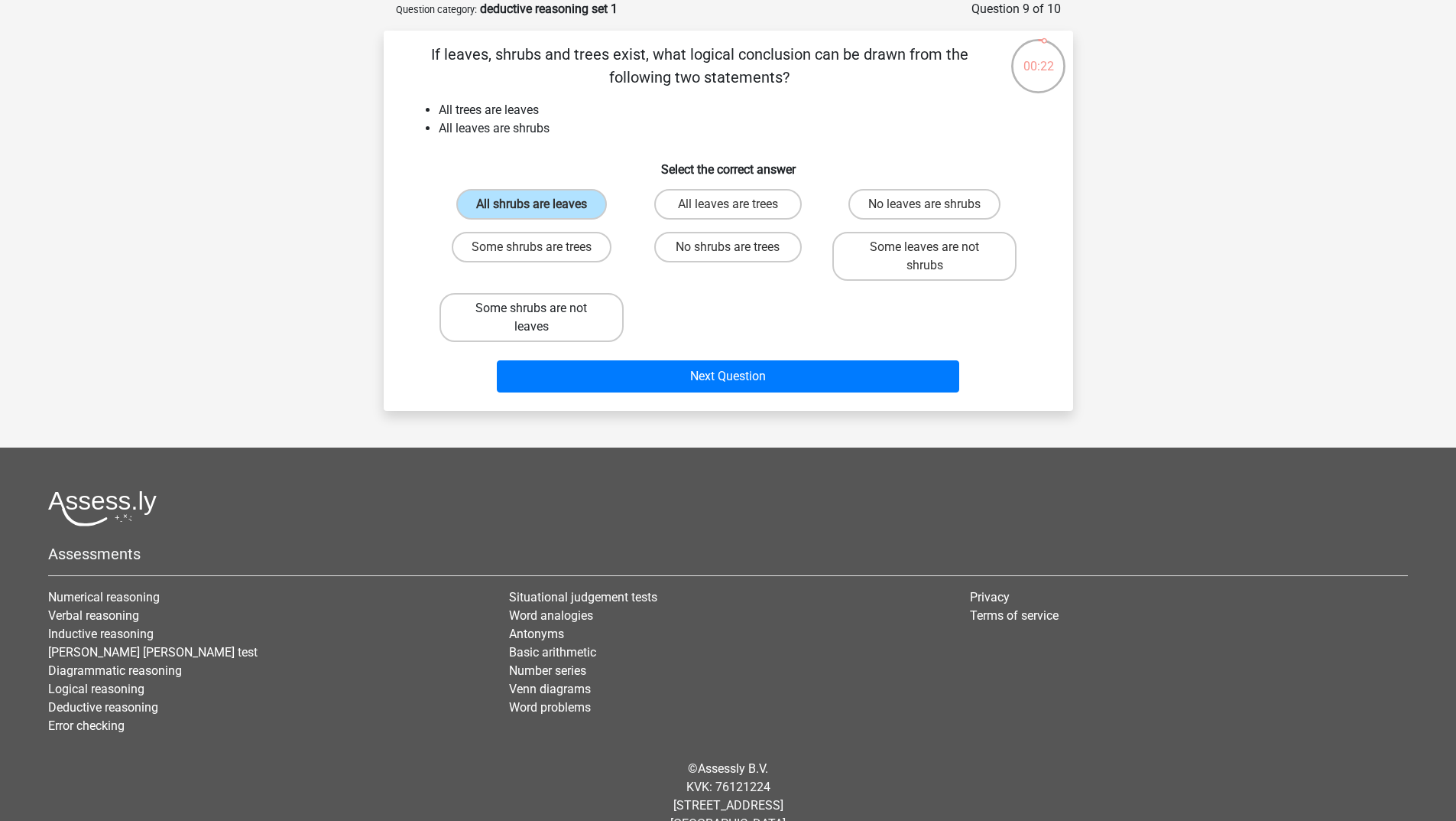
radio input "true"
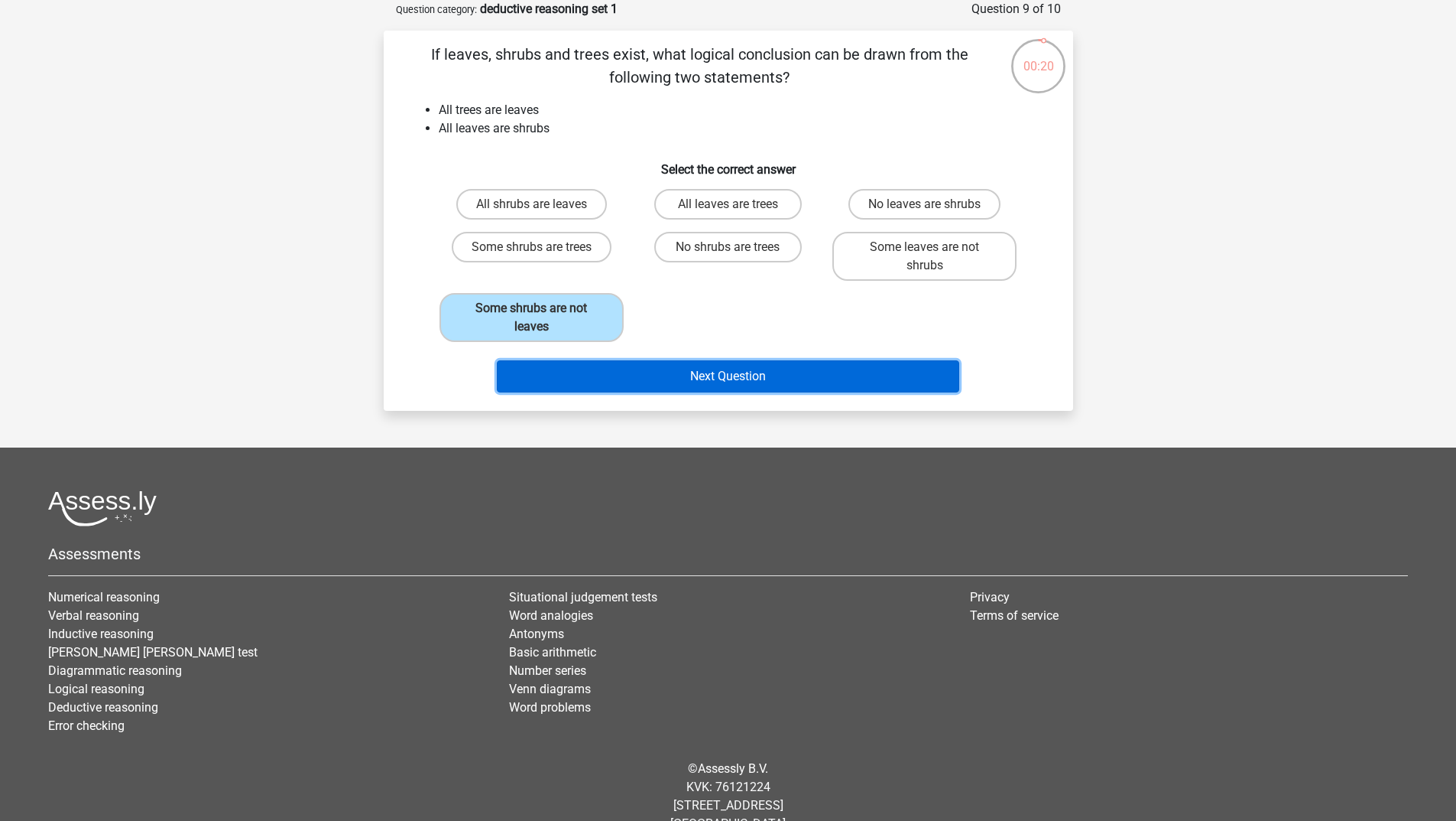
click at [748, 381] on button "Next Question" at bounding box center [728, 376] width 462 height 32
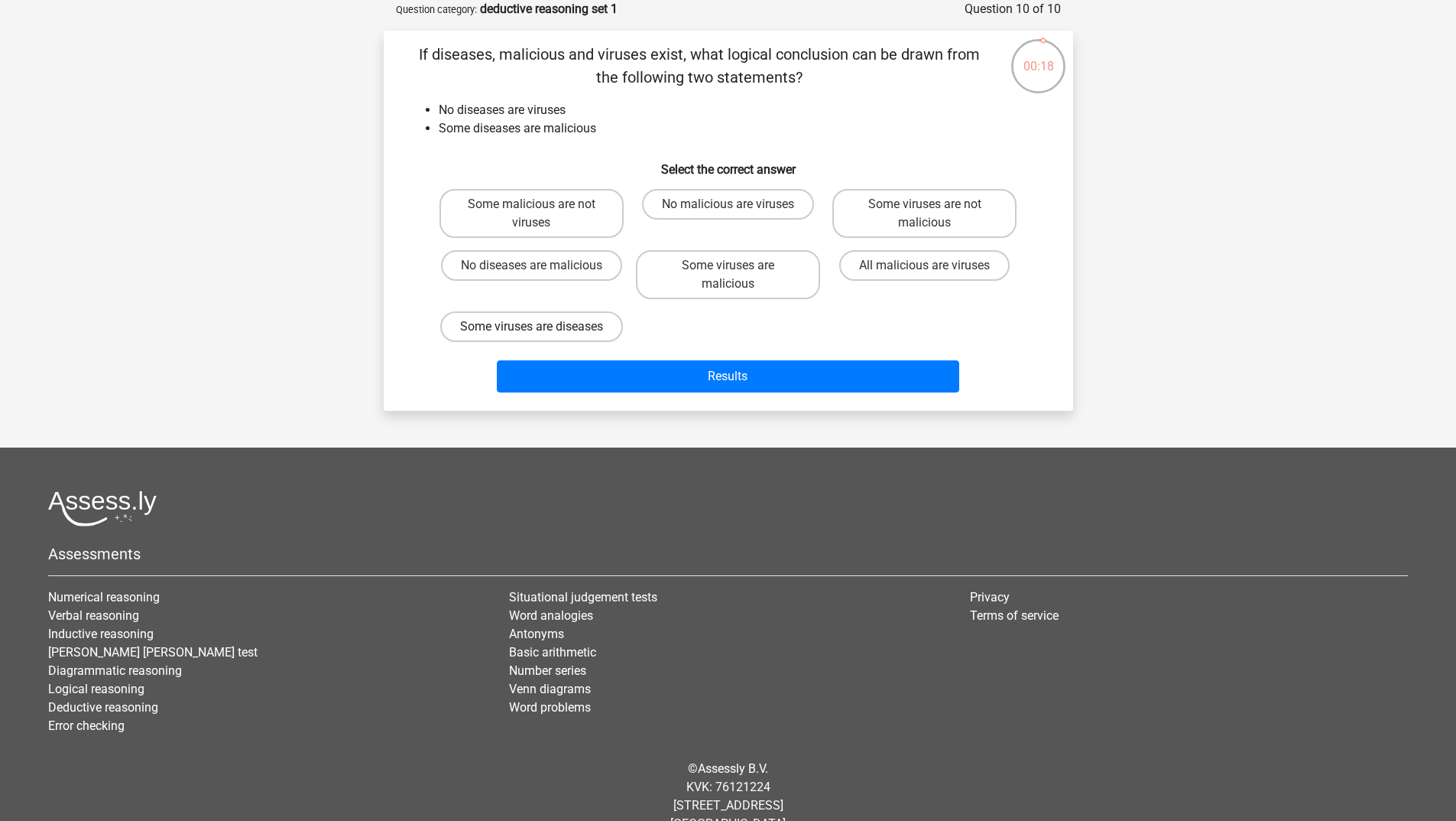
click at [540, 337] on label "Some viruses are diseases" at bounding box center [531, 326] width 182 height 31
click at [540, 336] on input "Some viruses are diseases" at bounding box center [536, 331] width 10 height 10
radio input "true"
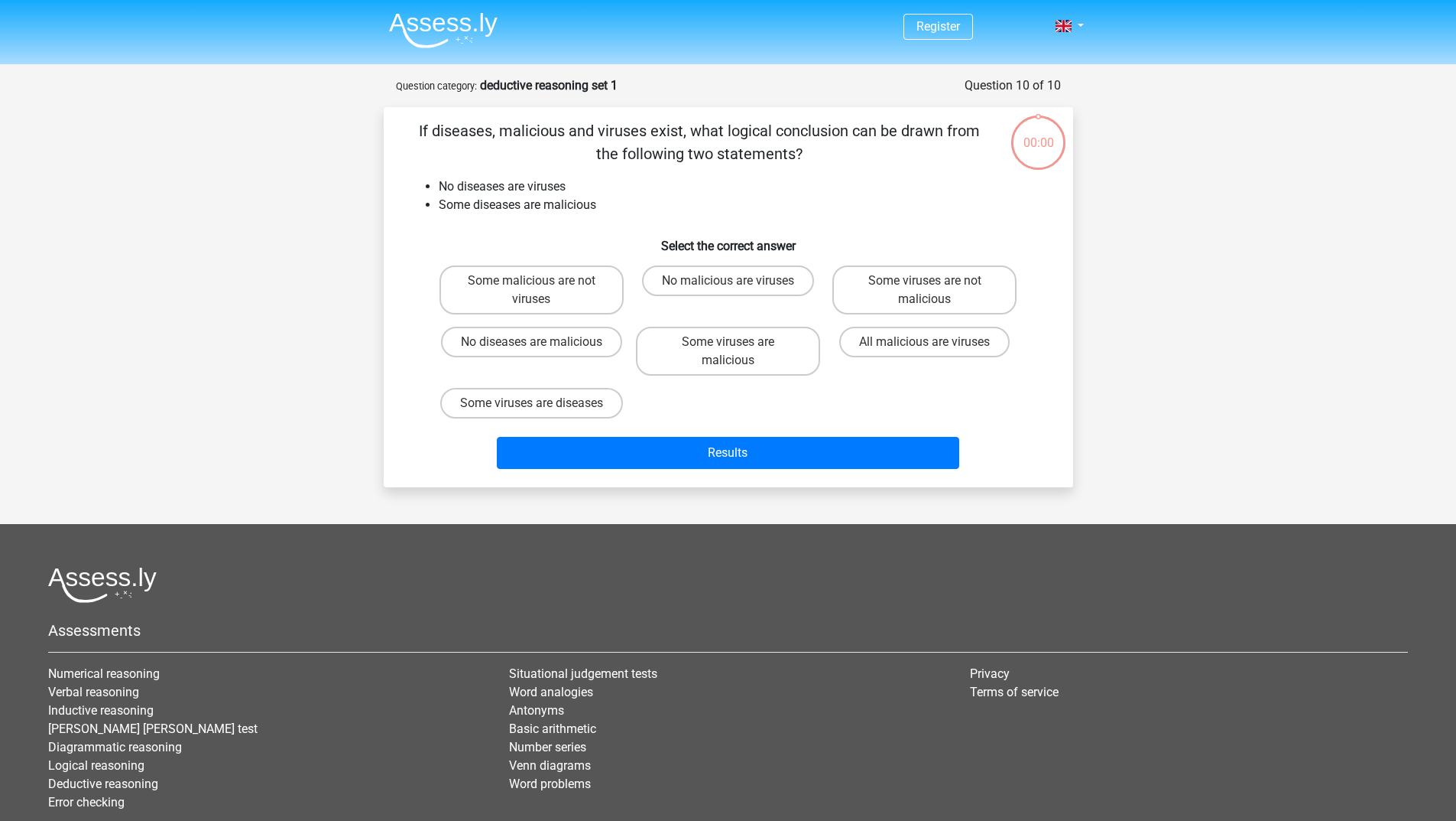
scroll to position [76, 0]
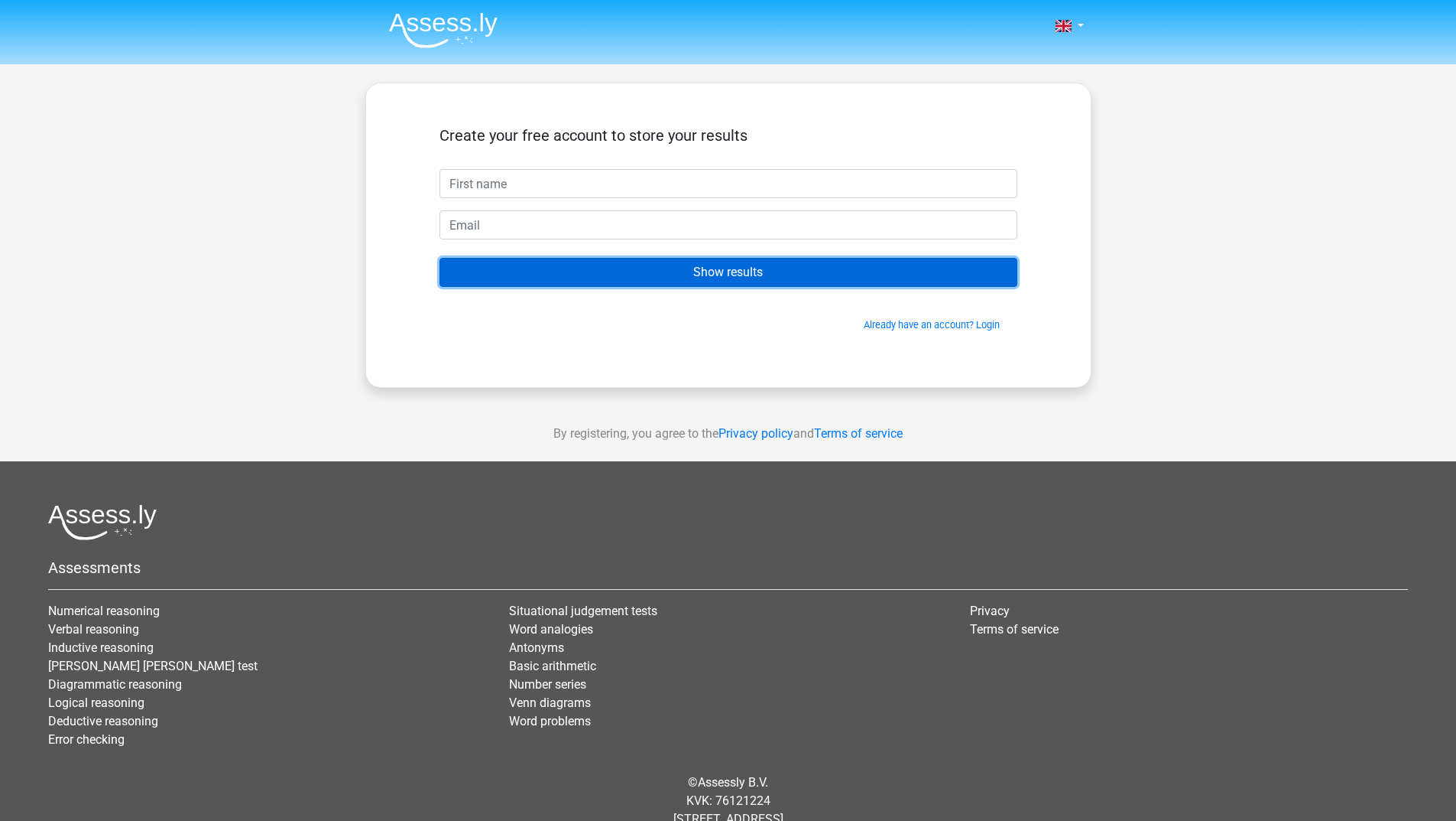
click at [729, 270] on input "Show results" at bounding box center [728, 272] width 578 height 29
